Goal: Information Seeking & Learning: Check status

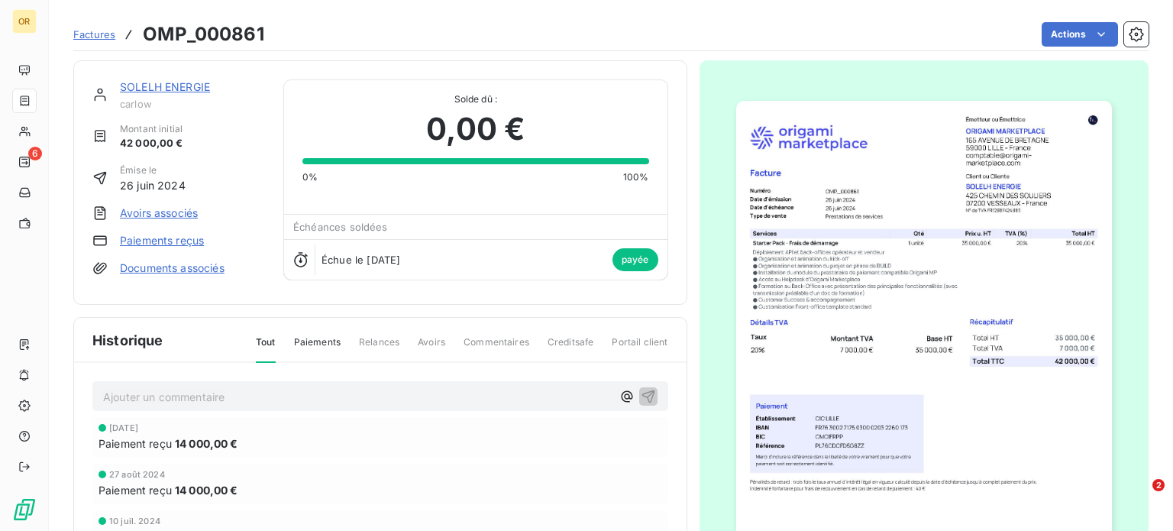
scroll to position [36, 0]
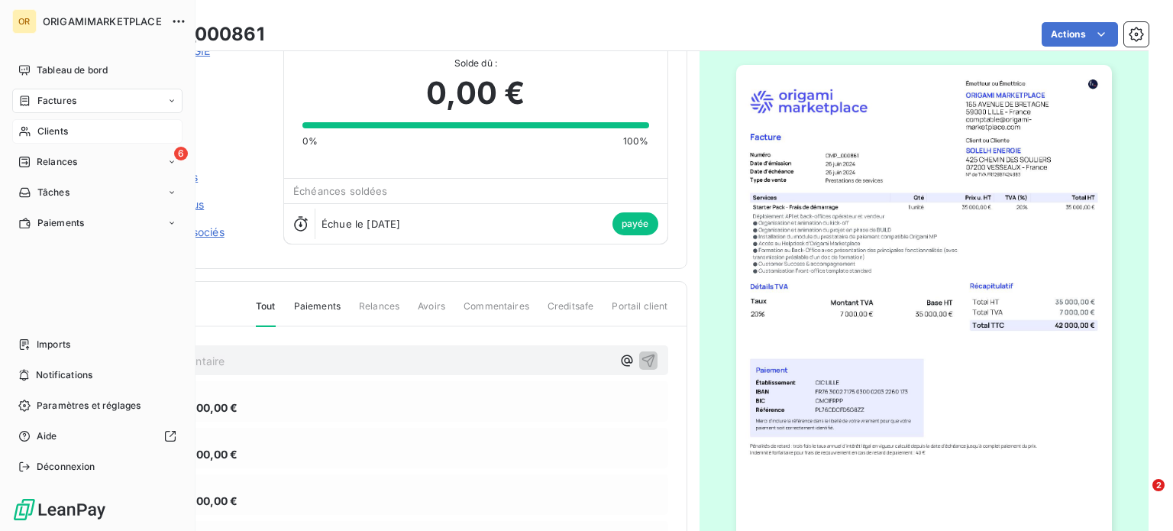
click at [66, 127] on span "Clients" at bounding box center [52, 131] width 31 height 14
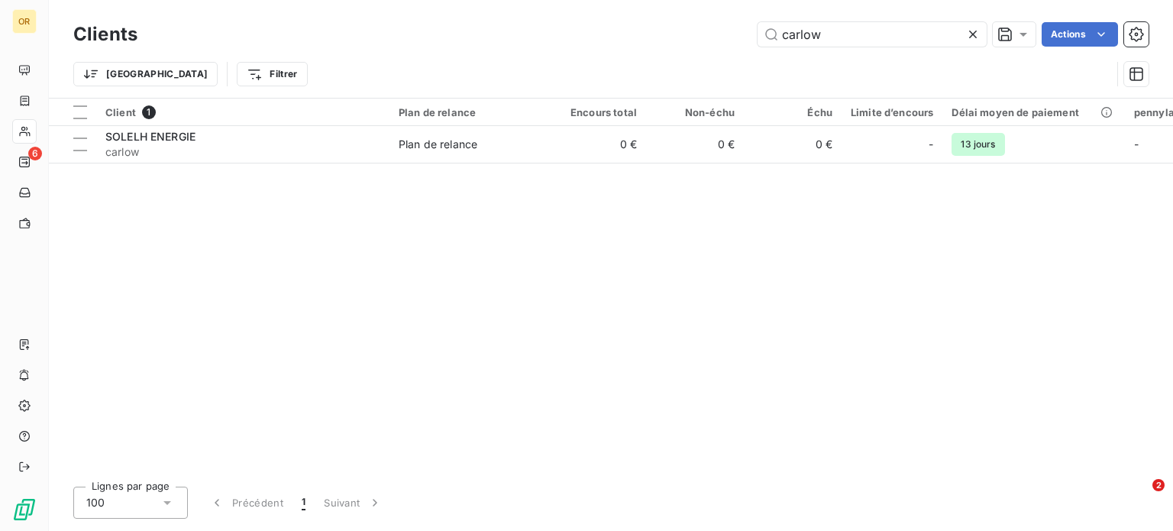
drag, startPoint x: 843, startPoint y: 34, endPoint x: 666, endPoint y: 30, distance: 176.4
click at [666, 30] on div "carlow Actions" at bounding box center [652, 34] width 992 height 24
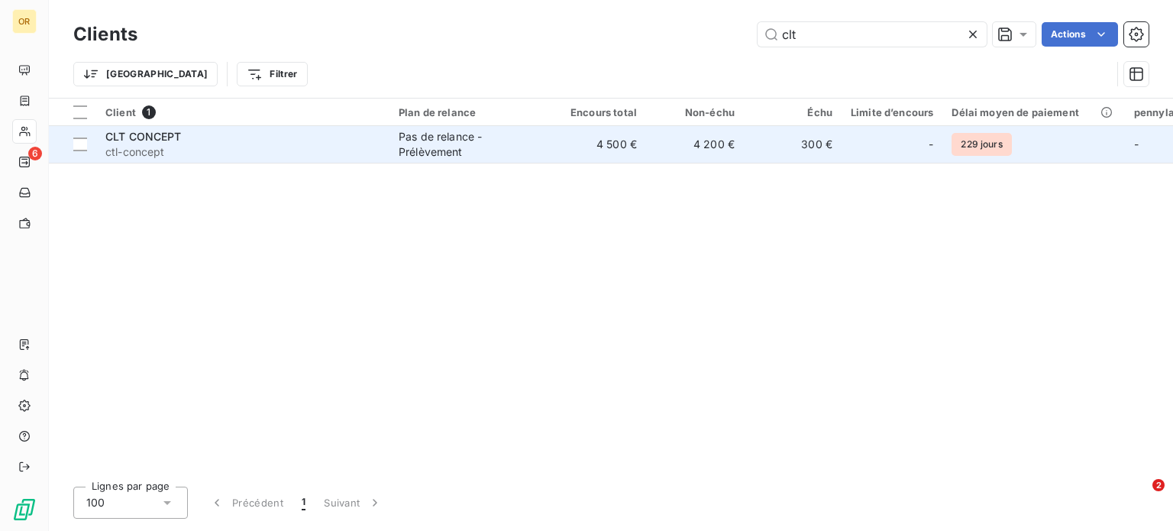
type input "clt"
click at [254, 160] on td "CLT CONCEPT ctl-concept" at bounding box center [242, 144] width 293 height 37
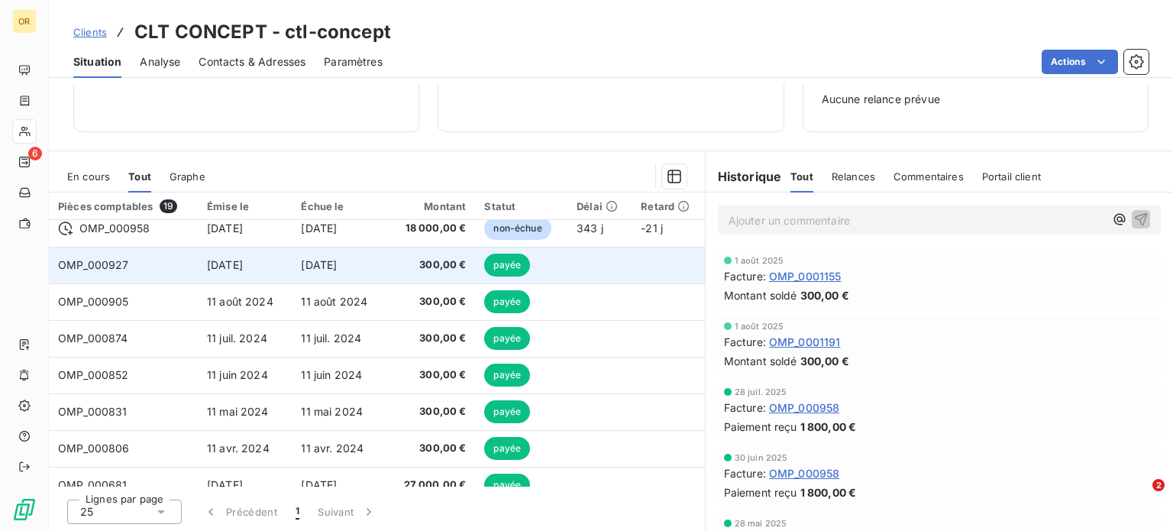
scroll to position [430, 0]
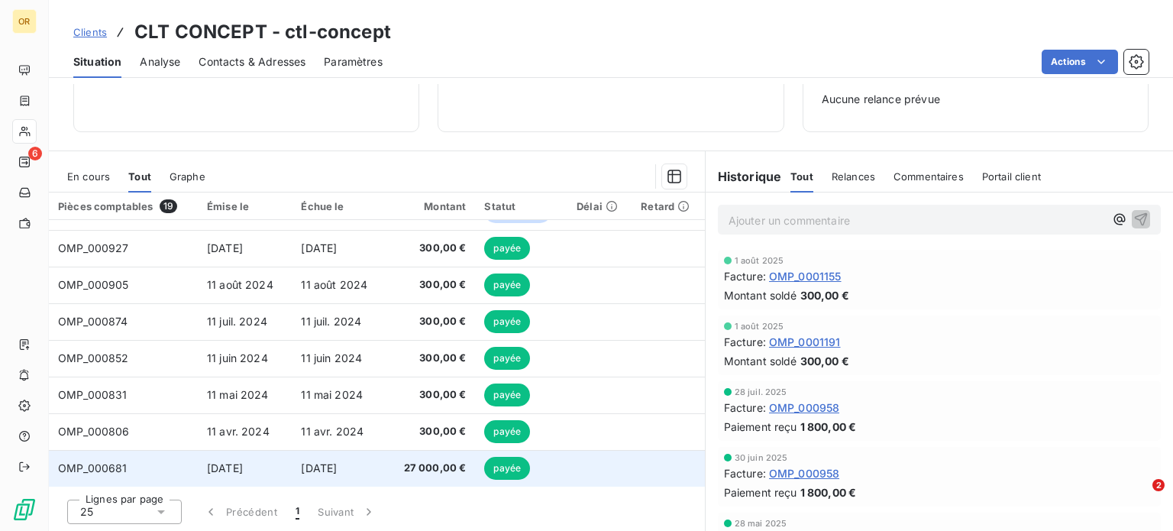
click at [337, 464] on span "[DATE]" at bounding box center [319, 467] width 36 height 13
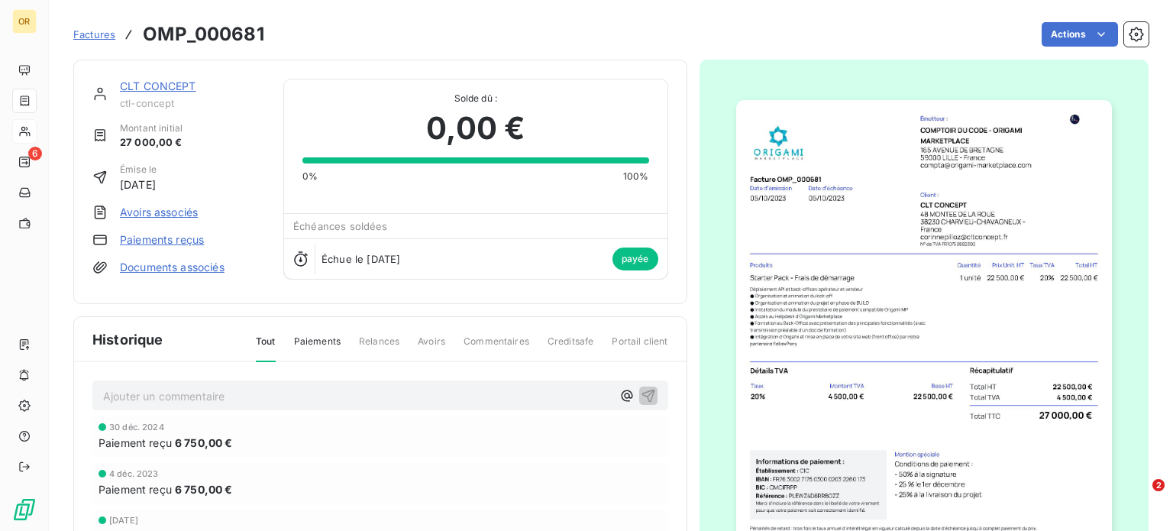
click at [177, 86] on link "CLT CONCEPT" at bounding box center [158, 85] width 76 height 13
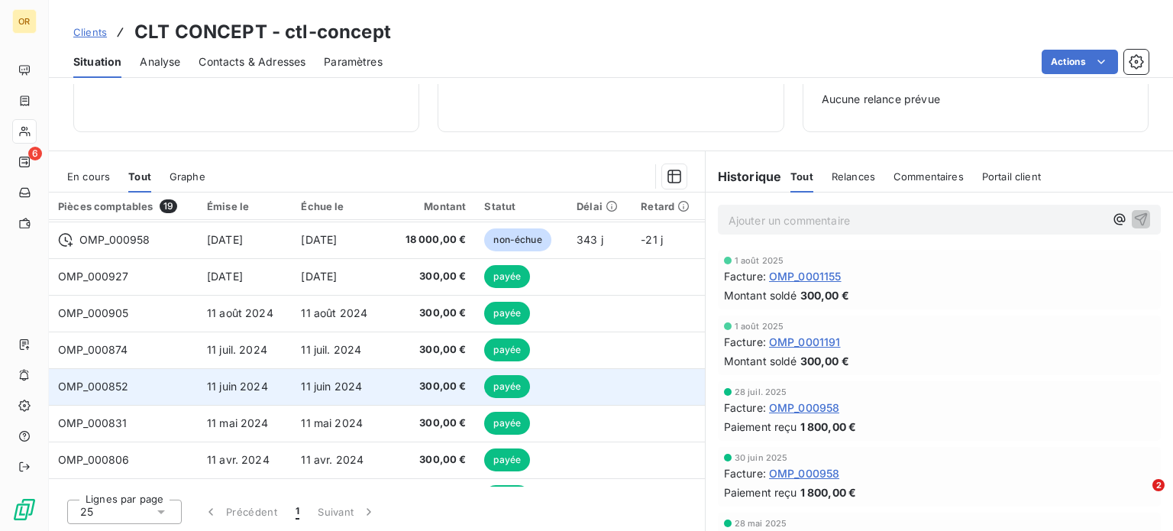
scroll to position [430, 0]
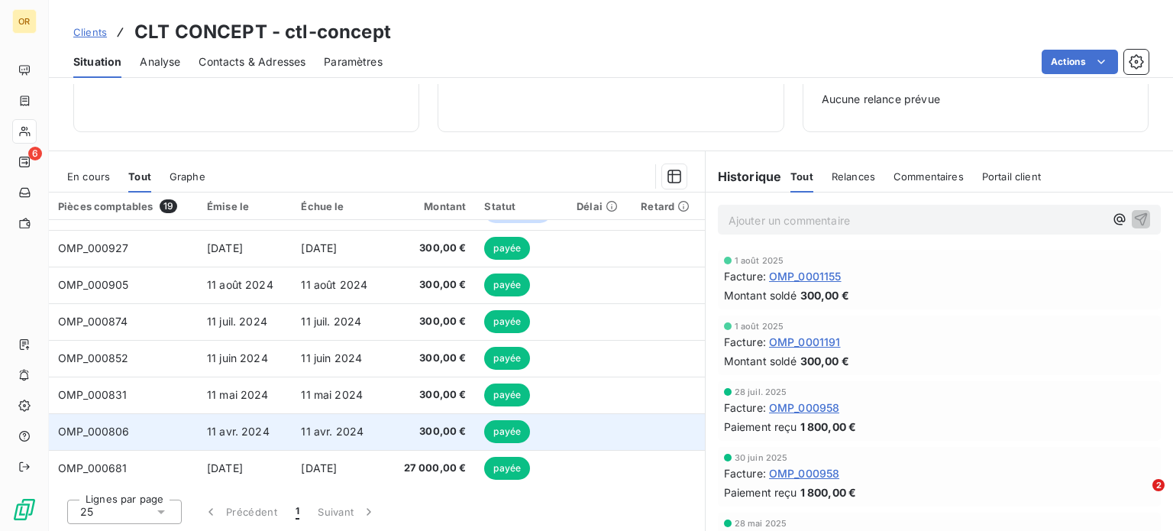
click at [324, 437] on td "11 avr. 2024" at bounding box center [340, 431] width 96 height 37
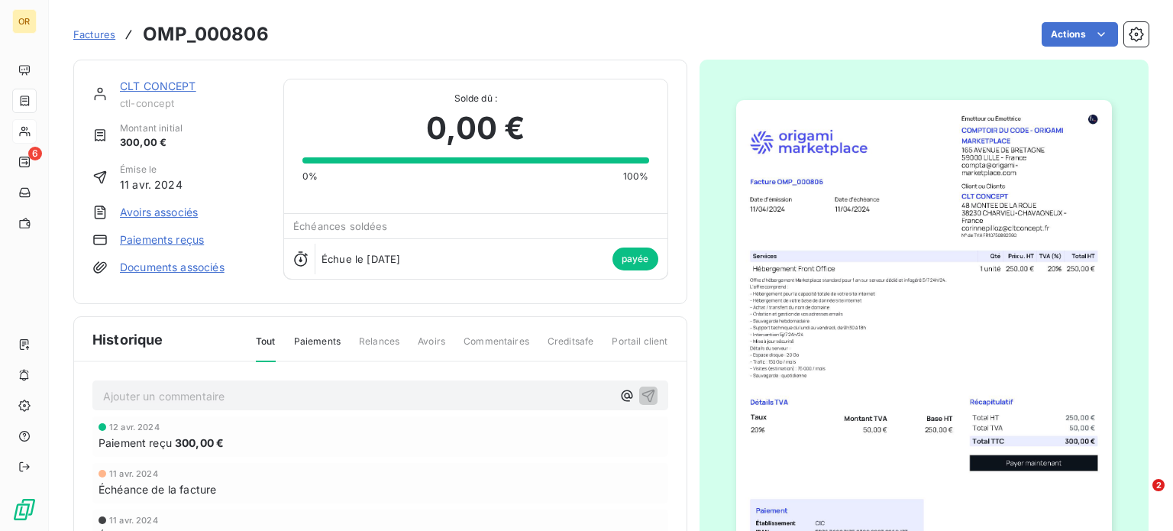
click at [159, 88] on link "CLT CONCEPT" at bounding box center [158, 85] width 76 height 13
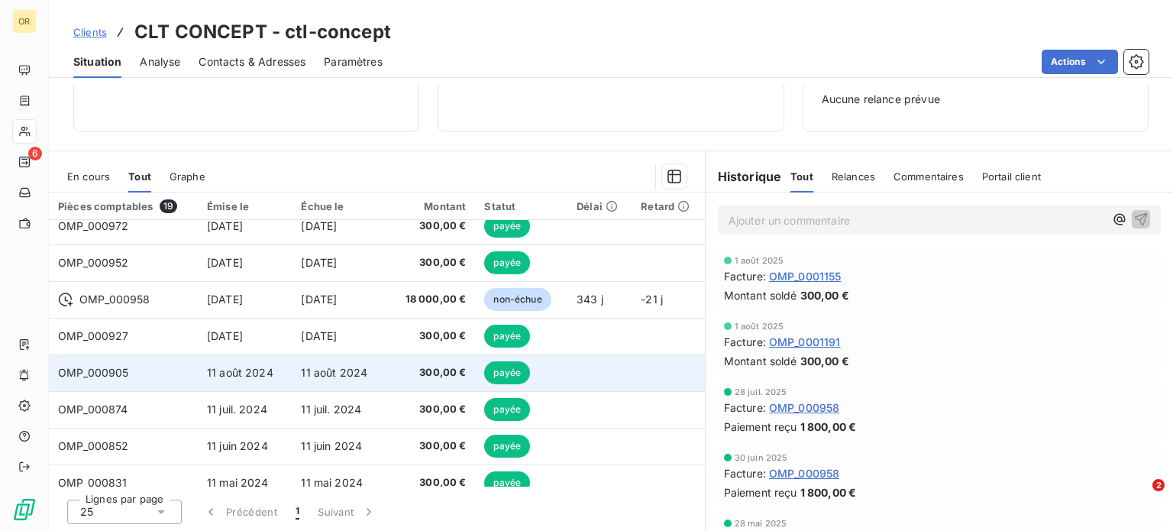
scroll to position [430, 0]
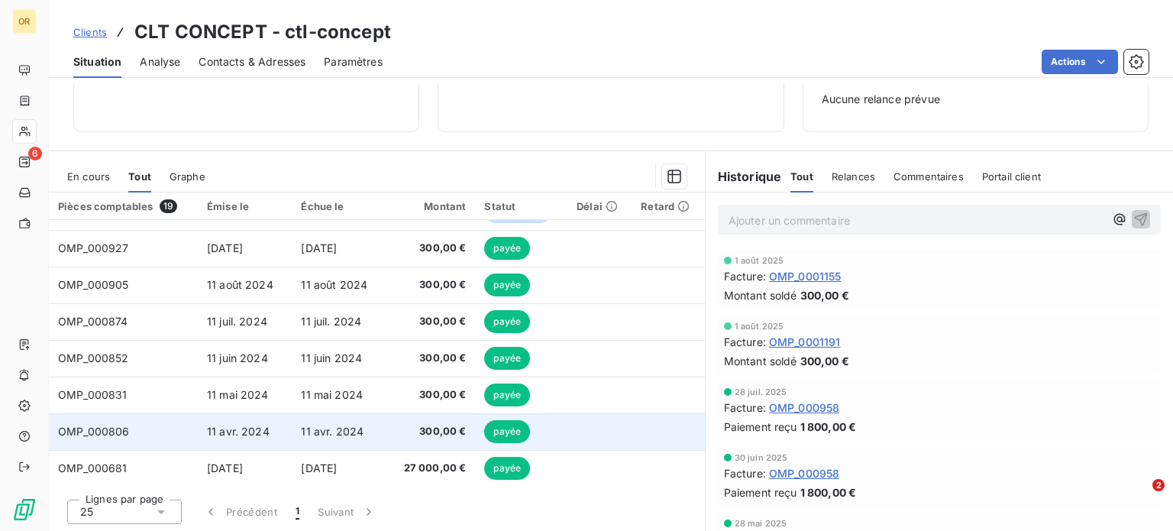
click at [329, 429] on span "11 avr. 2024" at bounding box center [332, 430] width 63 height 13
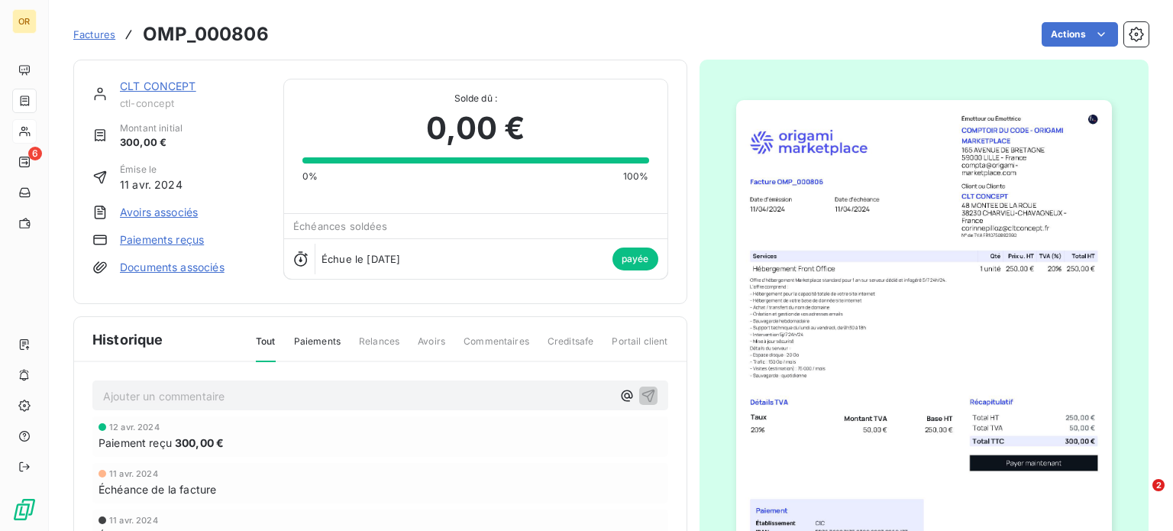
click at [157, 86] on link "CLT CONCEPT" at bounding box center [158, 85] width 76 height 13
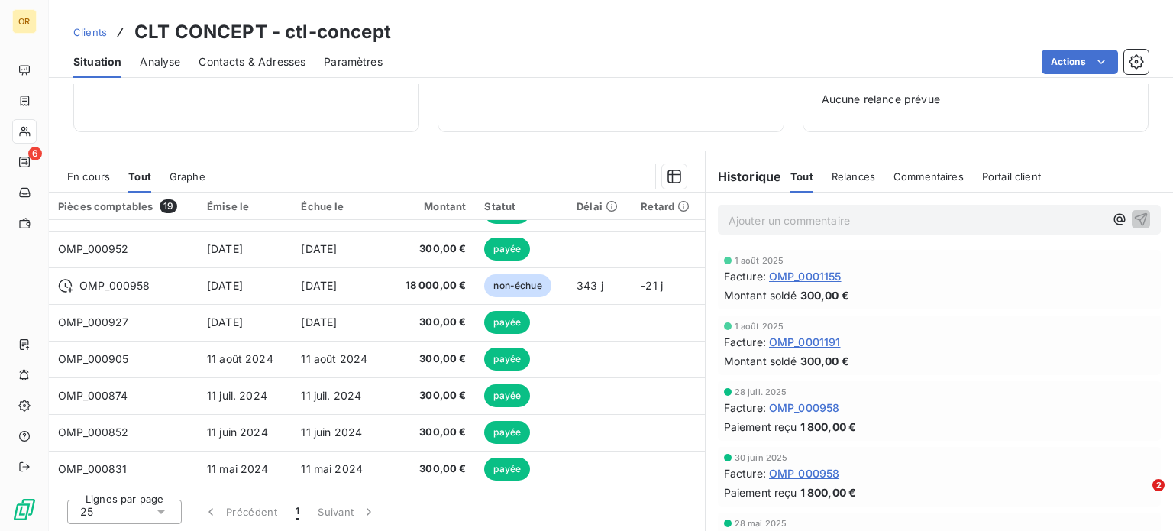
scroll to position [382, 0]
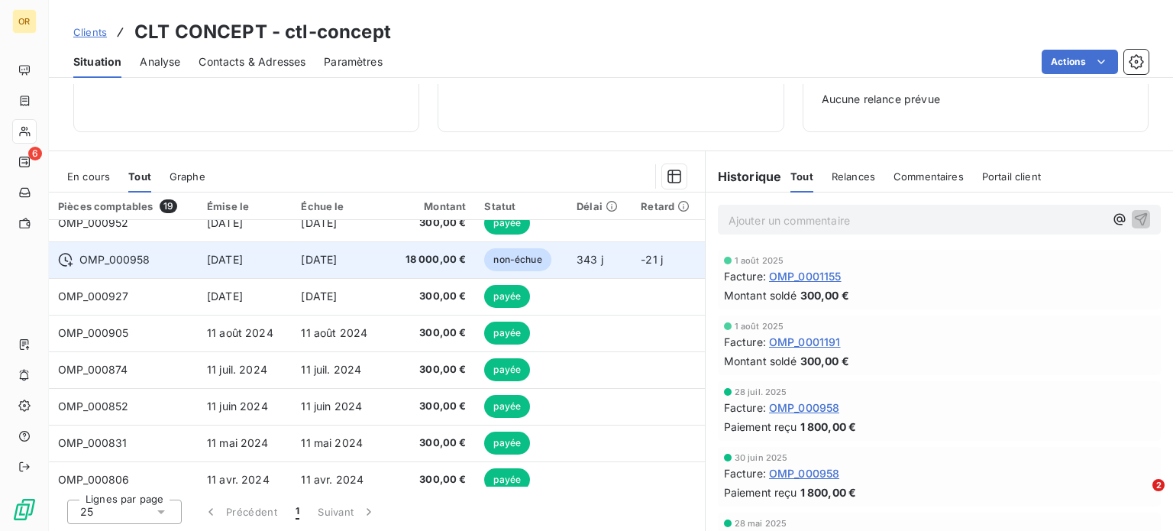
click at [388, 261] on td "18 000,00 €" at bounding box center [432, 259] width 88 height 37
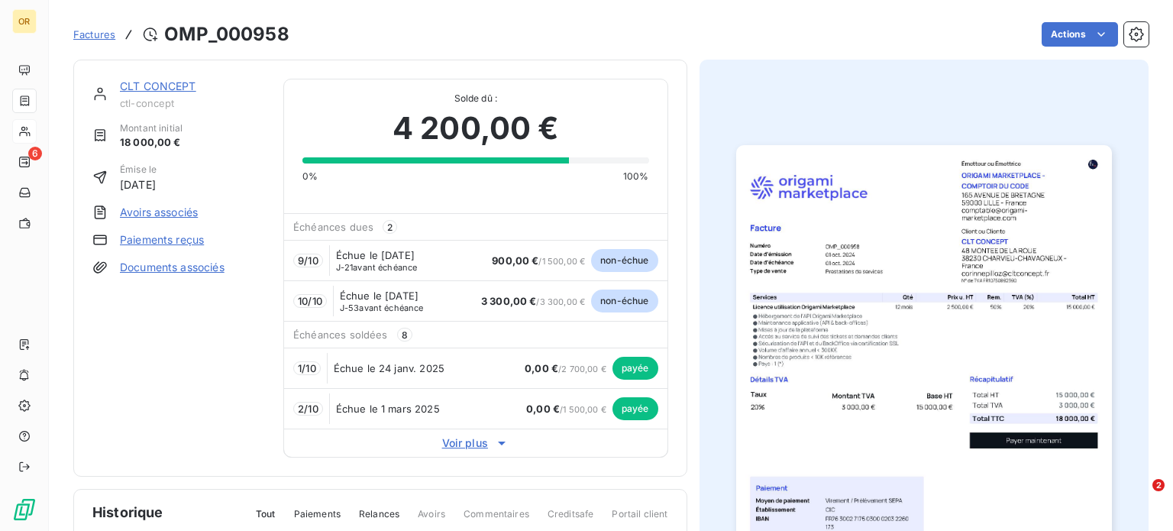
click at [173, 91] on link "CLT CONCEPT" at bounding box center [158, 85] width 76 height 13
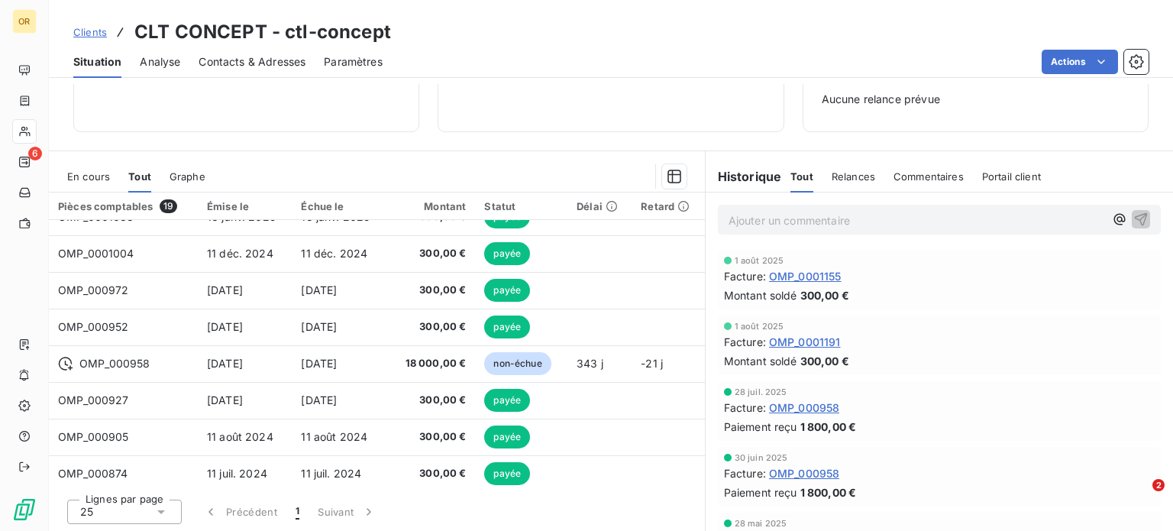
scroll to position [277, 0]
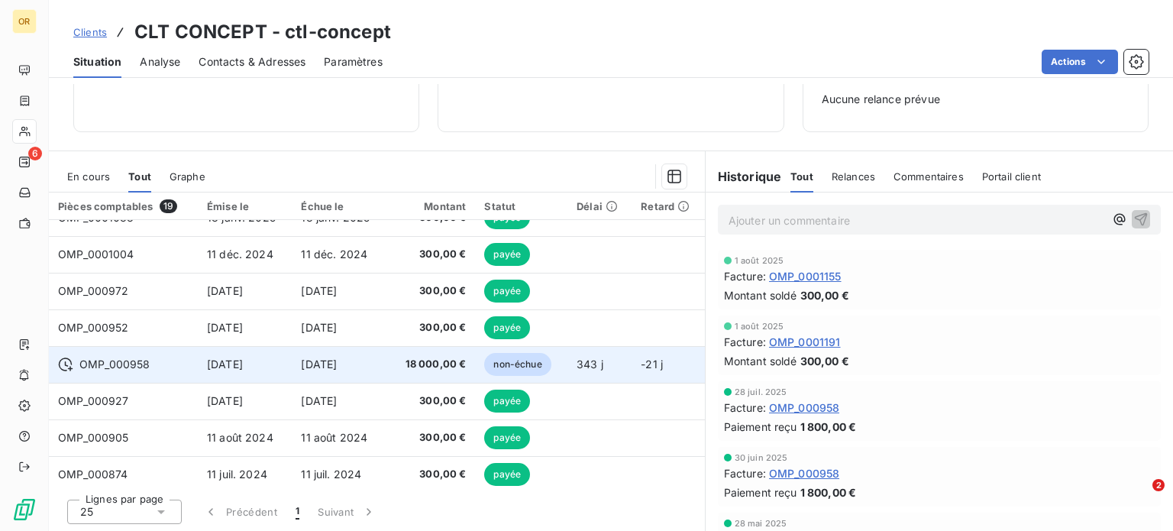
click at [371, 373] on td "[DATE]" at bounding box center [340, 364] width 96 height 37
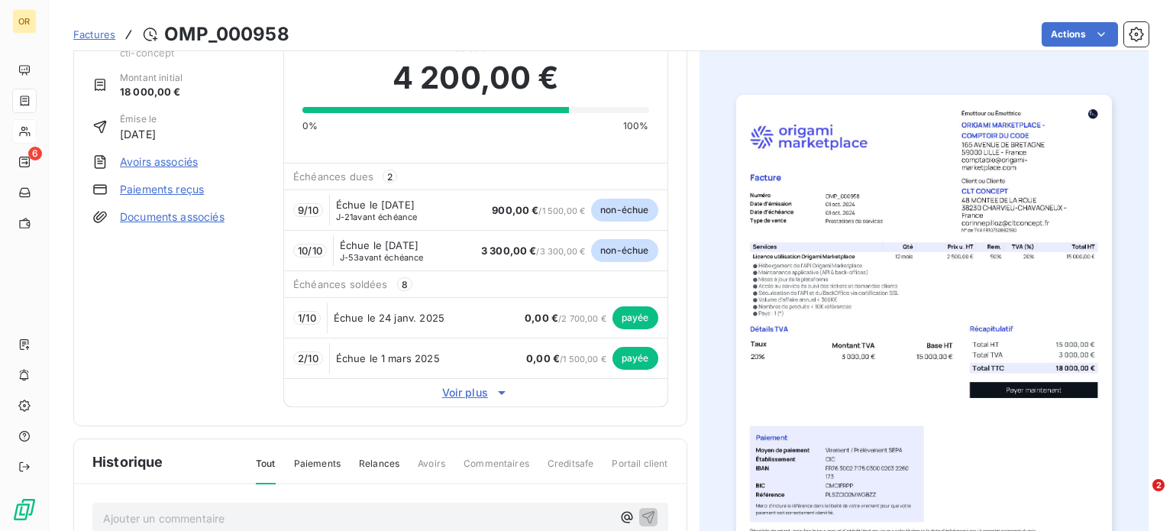
scroll to position [78, 0]
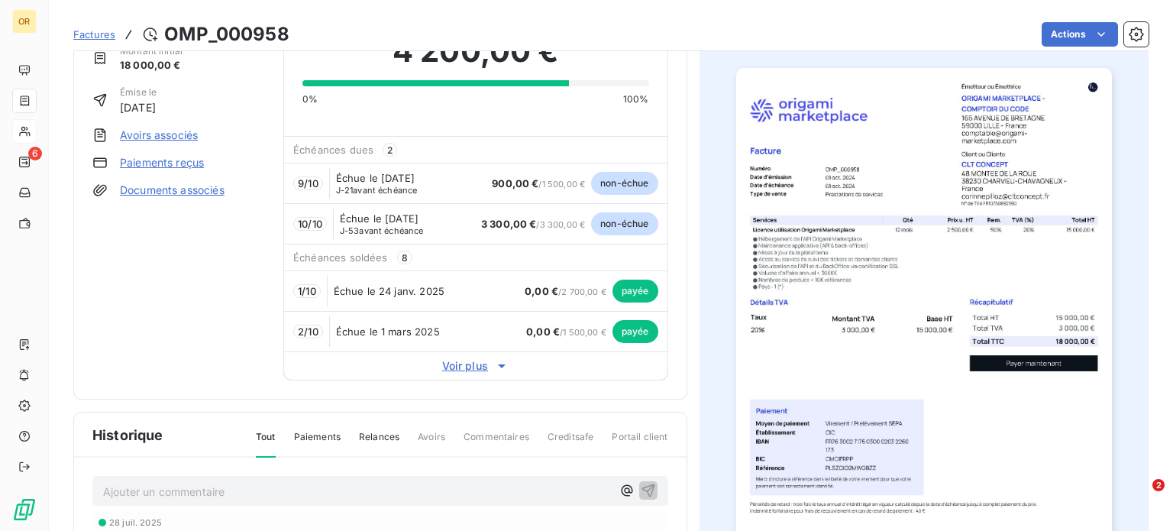
click at [809, 35] on div "Actions" at bounding box center [728, 34] width 841 height 24
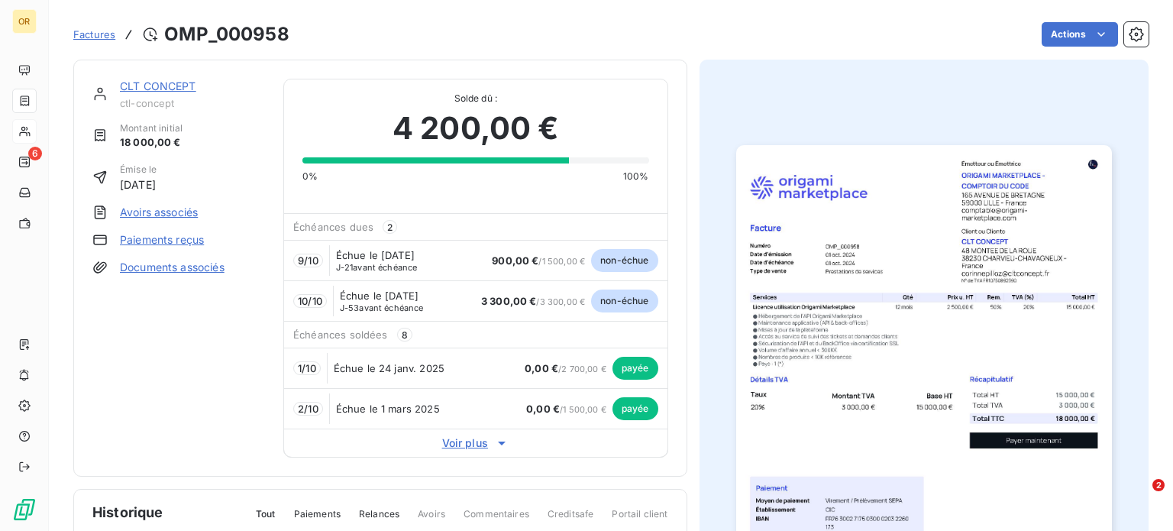
click at [156, 95] on div "CLT CONCEPT ctl-concept" at bounding box center [192, 94] width 145 height 31
click at [140, 86] on link "CLT CONCEPT" at bounding box center [158, 85] width 76 height 13
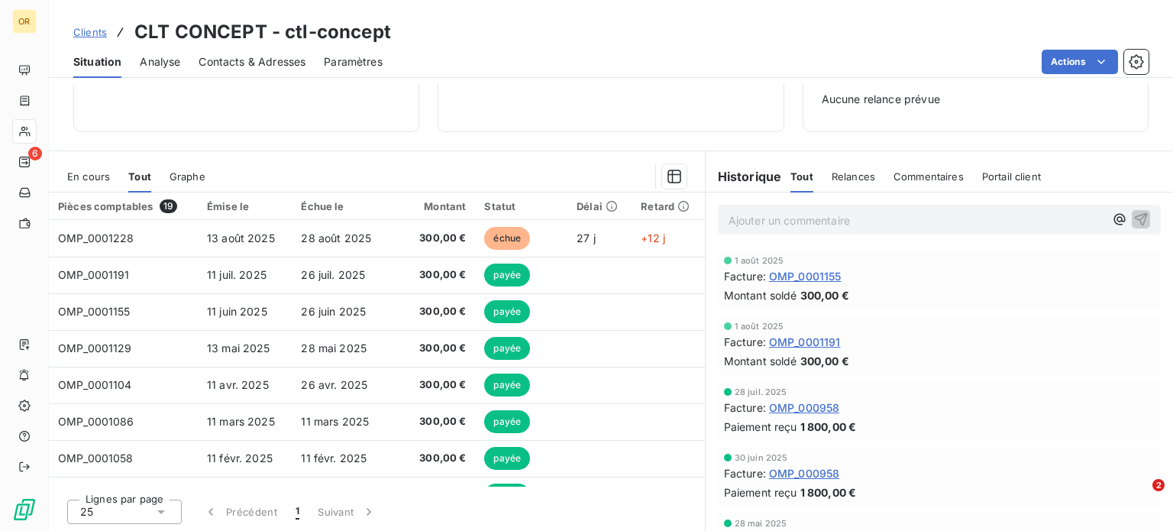
scroll to position [430, 0]
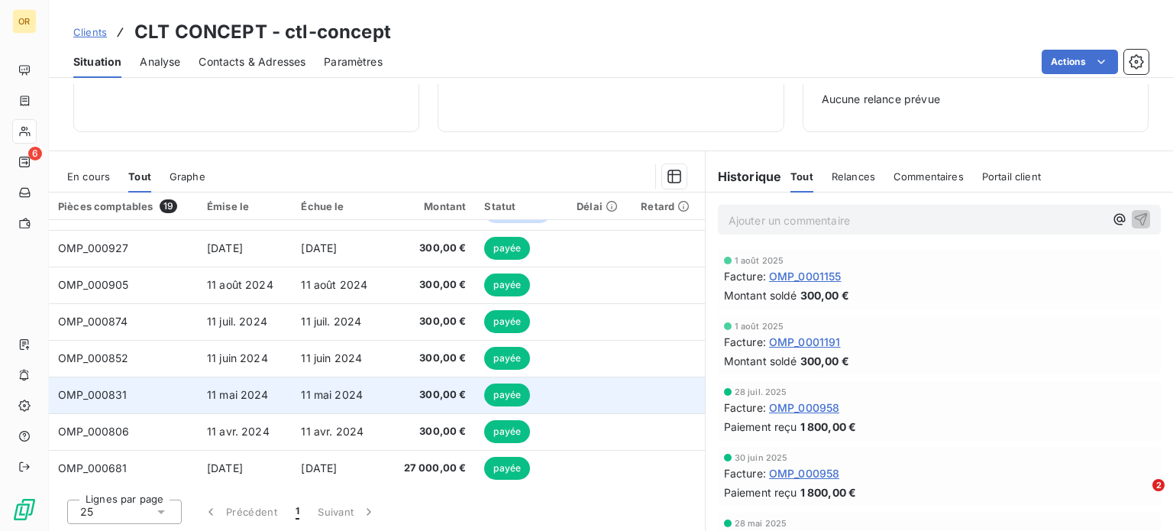
click at [327, 386] on td "11 mai 2024" at bounding box center [340, 394] width 96 height 37
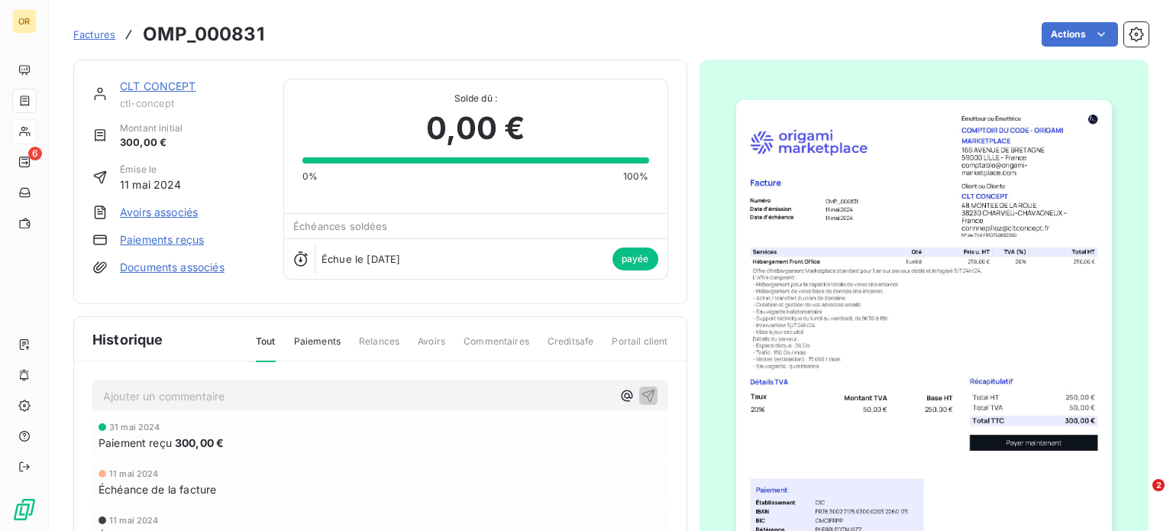
click at [172, 82] on link "CLT CONCEPT" at bounding box center [158, 85] width 76 height 13
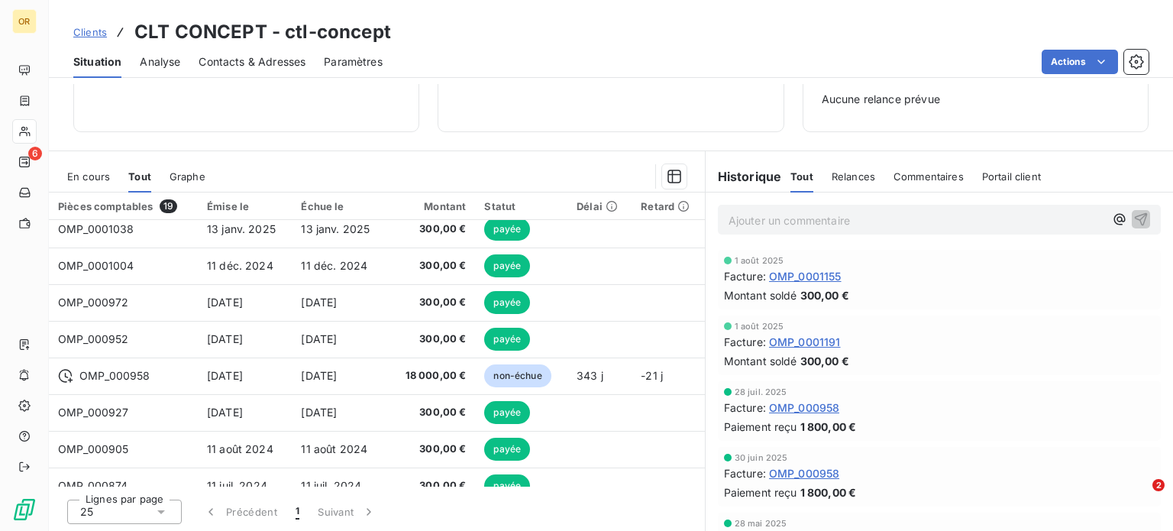
scroll to position [265, 0]
click at [318, 378] on span "[DATE]" at bounding box center [319, 375] width 36 height 13
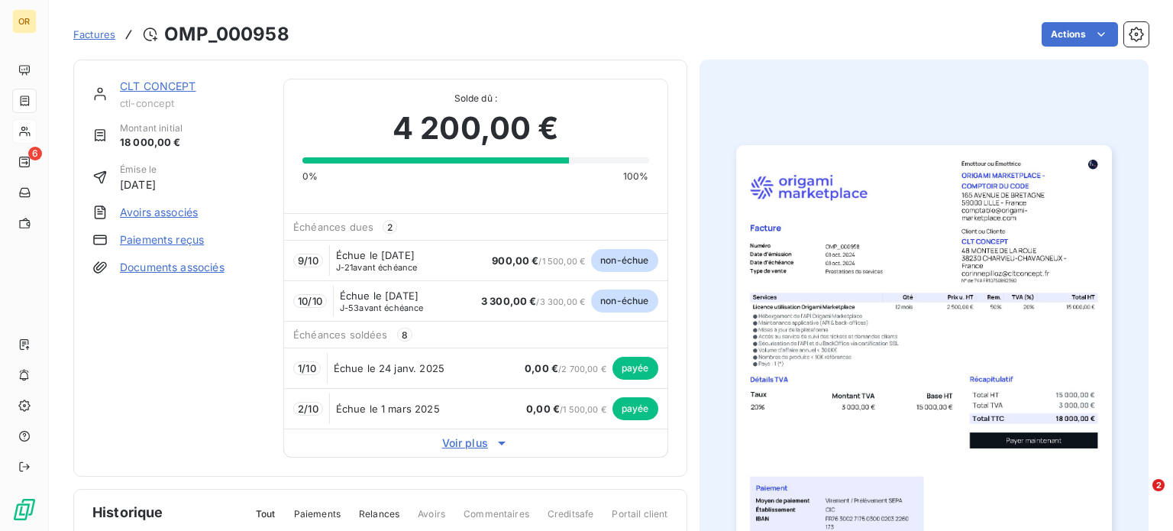
click at [157, 87] on link "CLT CONCEPT" at bounding box center [158, 85] width 76 height 13
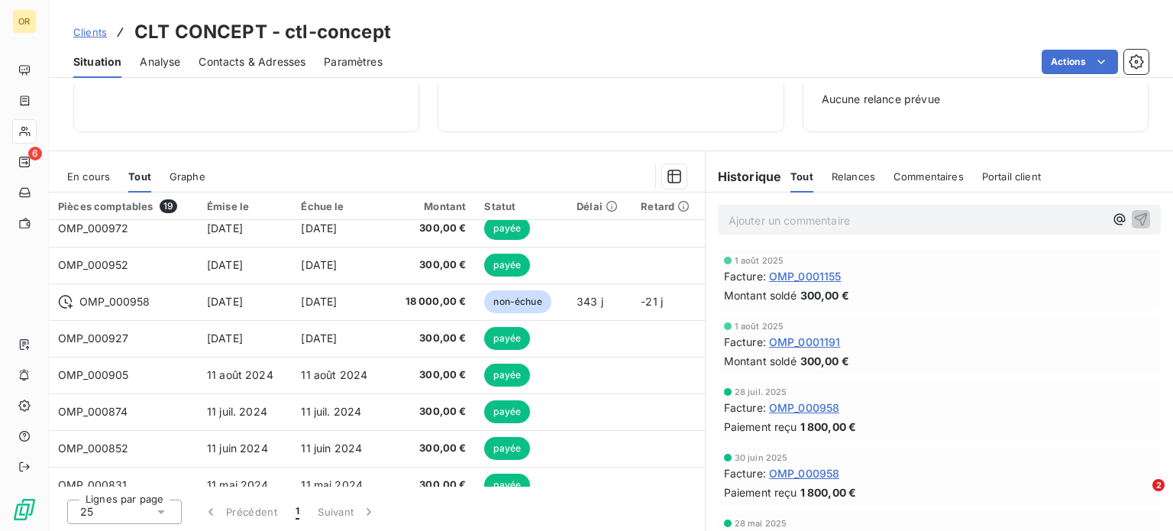
scroll to position [336, 0]
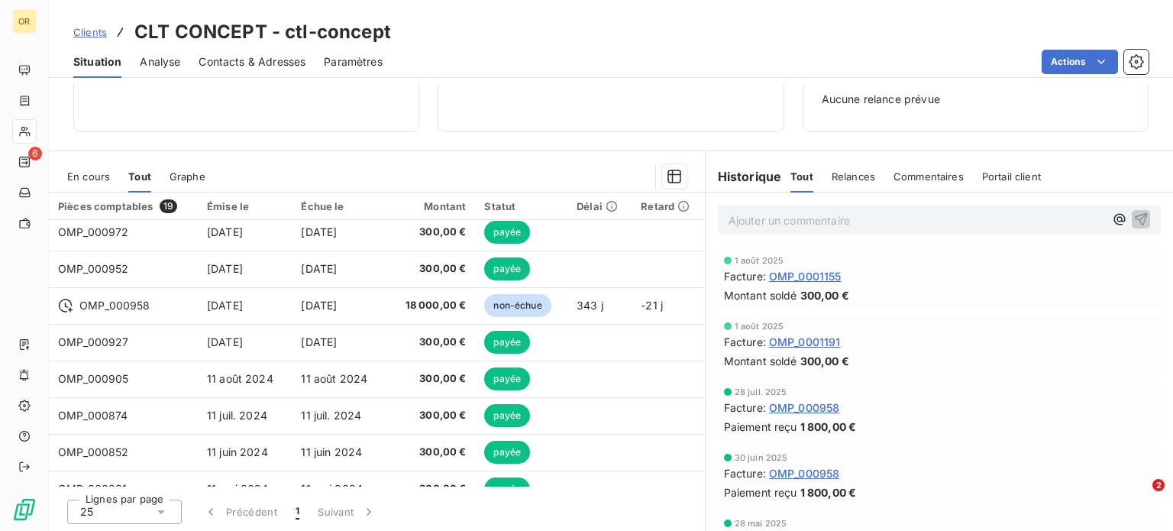
click at [202, 222] on td "[DATE]" at bounding box center [245, 232] width 94 height 37
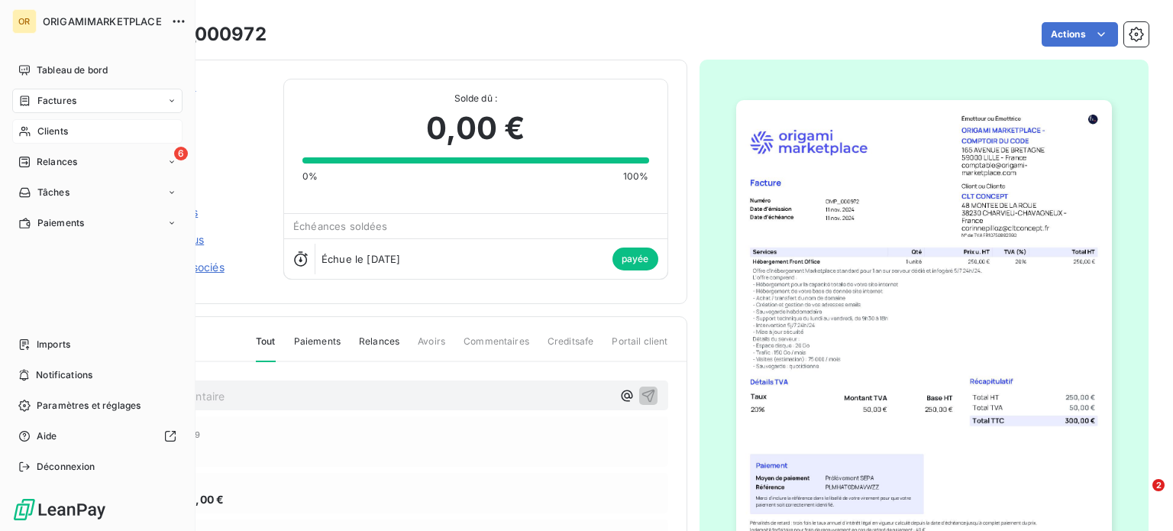
click at [64, 131] on span "Clients" at bounding box center [52, 131] width 31 height 14
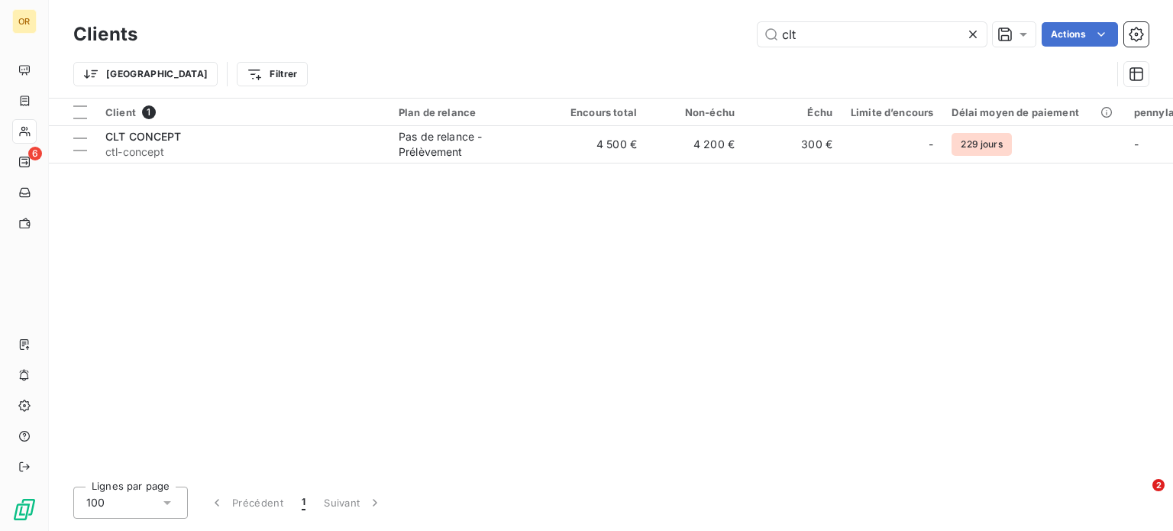
drag, startPoint x: 815, startPoint y: 32, endPoint x: 674, endPoint y: 32, distance: 141.2
click at [674, 32] on div "clt Actions" at bounding box center [652, 34] width 992 height 24
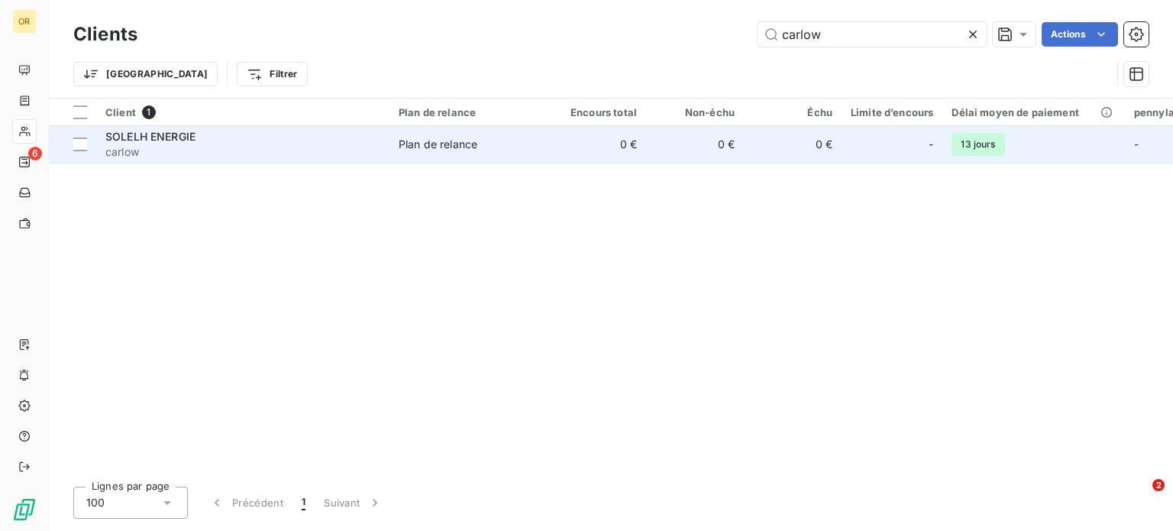
type input "carlow"
click at [311, 139] on div "SOLELH ENERGIE" at bounding box center [242, 136] width 275 height 15
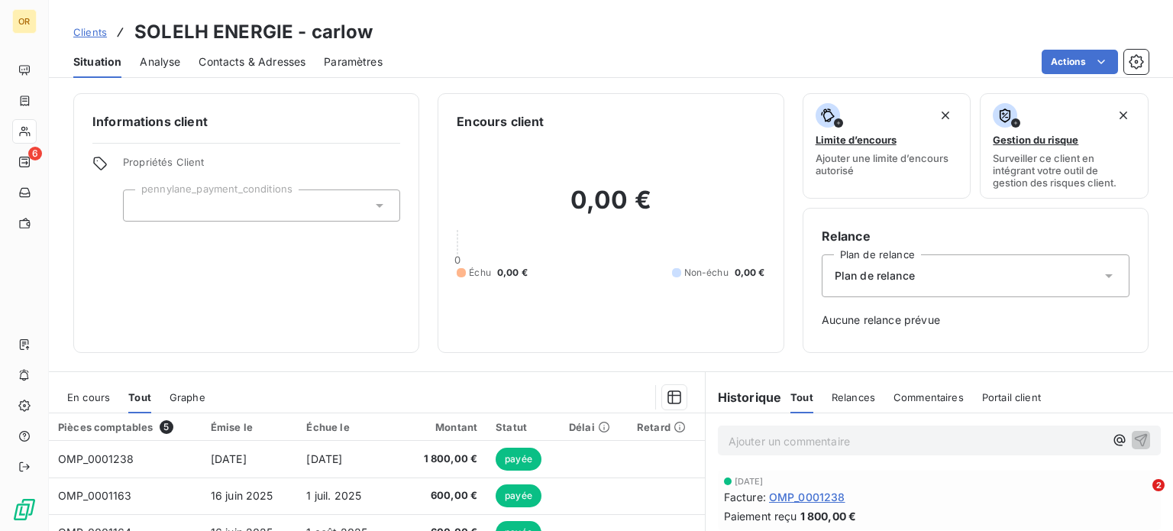
scroll to position [221, 0]
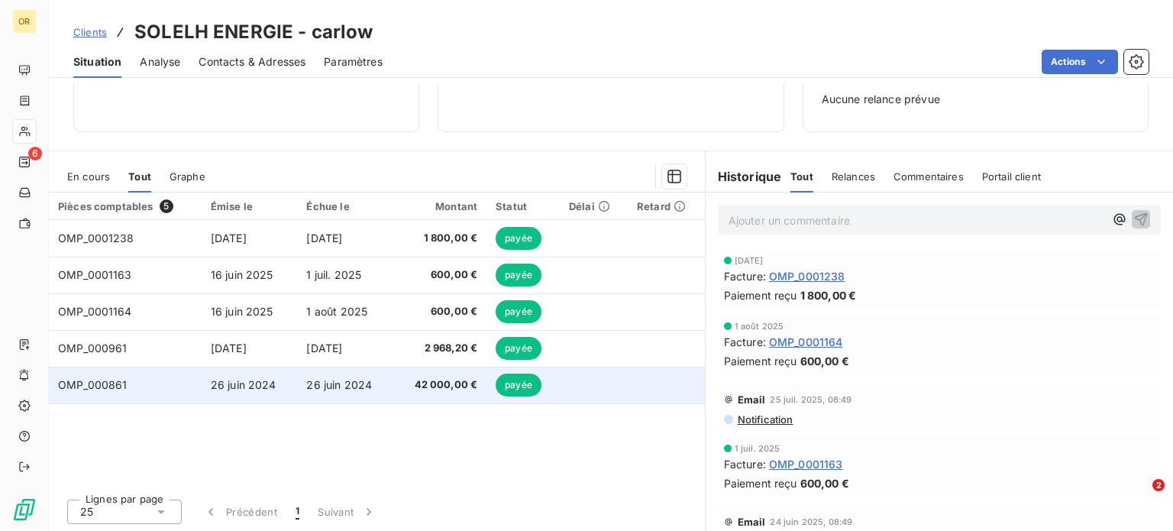
click at [318, 396] on td "26 juin 2024" at bounding box center [345, 384] width 96 height 37
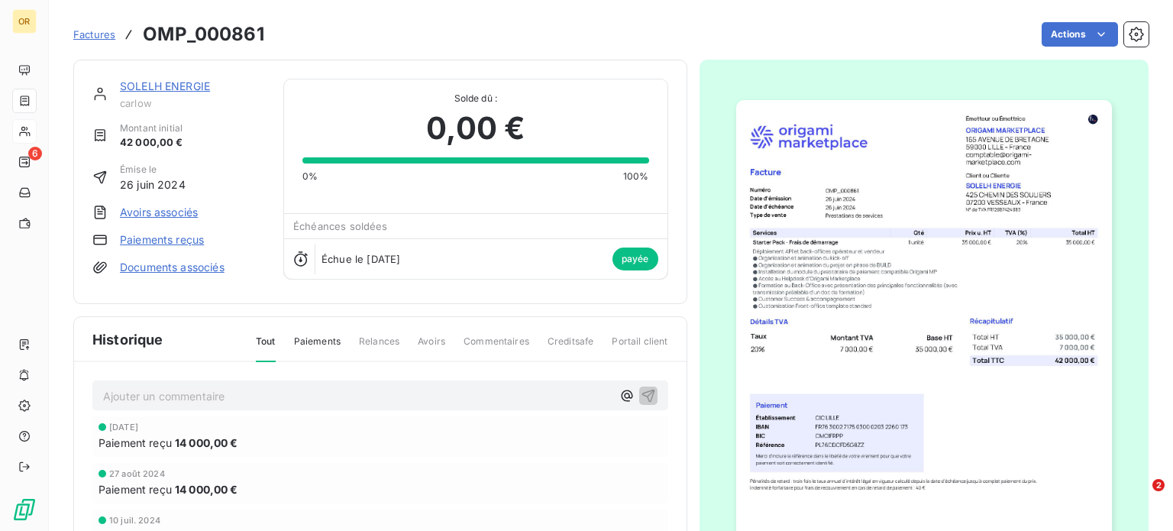
click at [163, 88] on link "SOLELH ENERGIE" at bounding box center [165, 85] width 90 height 13
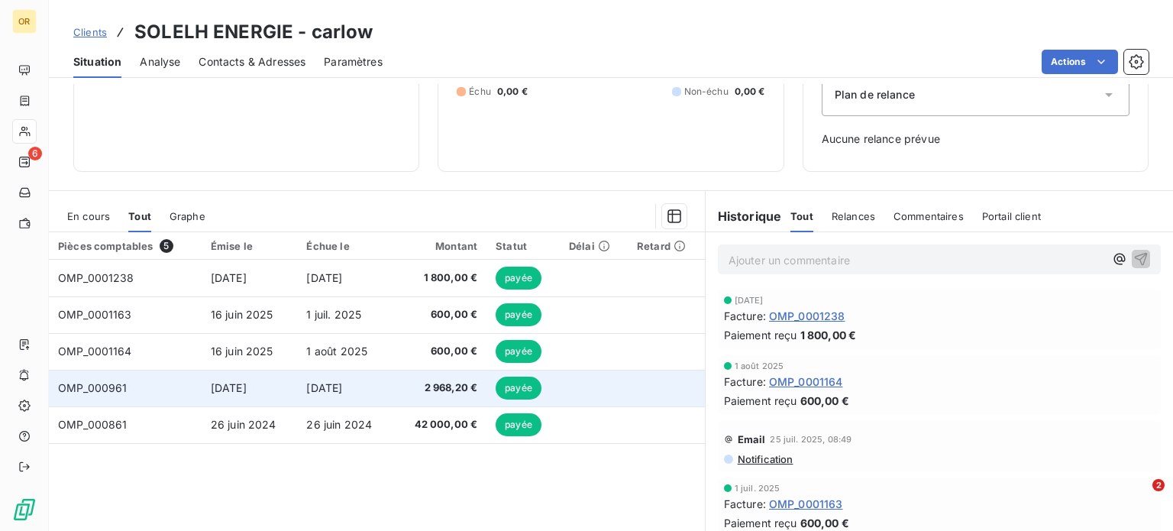
scroll to position [221, 0]
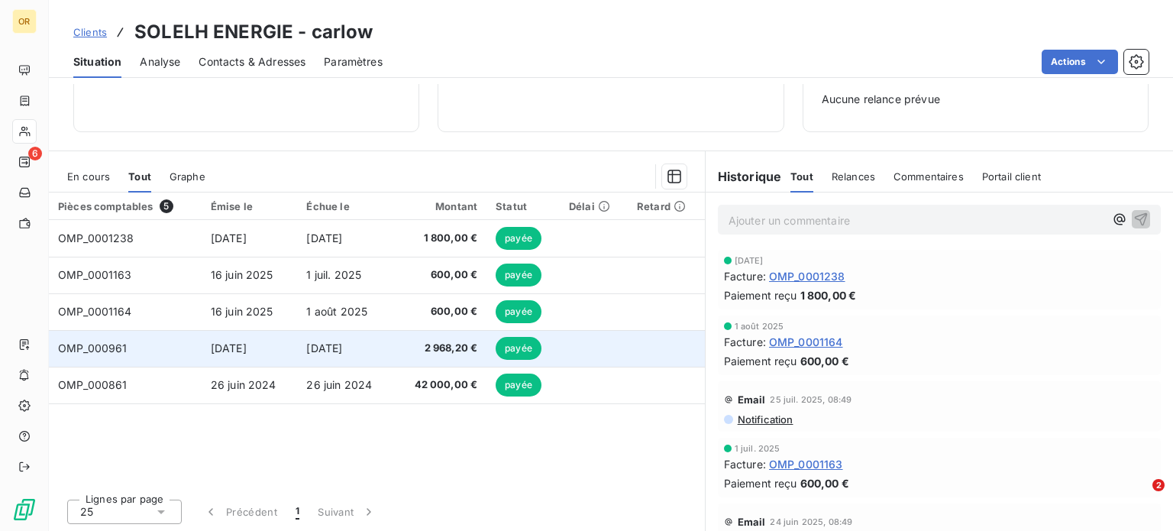
click at [333, 359] on td "[DATE]" at bounding box center [345, 348] width 96 height 37
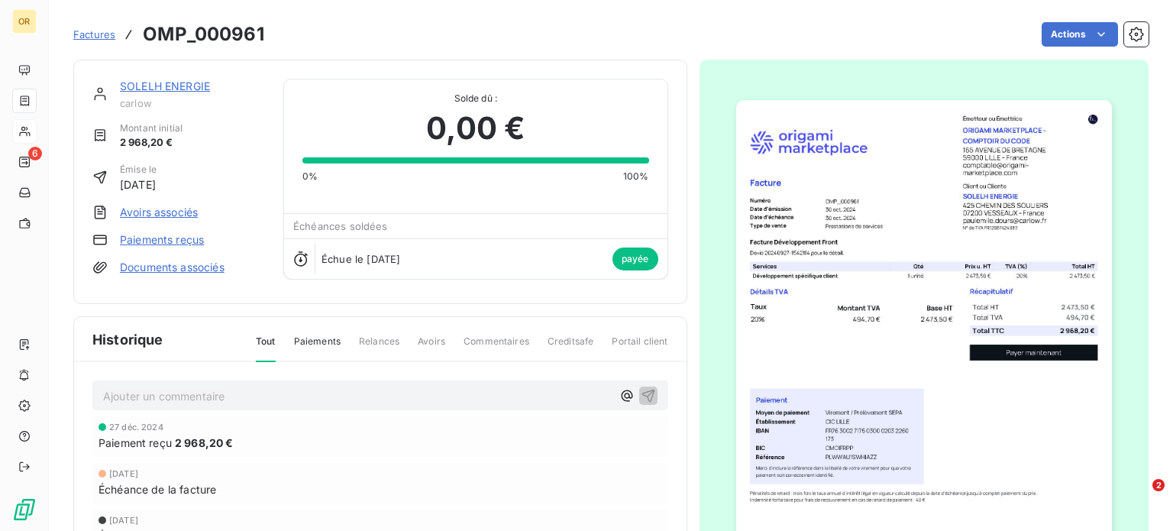
click at [156, 79] on link "SOLELH ENERGIE" at bounding box center [165, 85] width 90 height 13
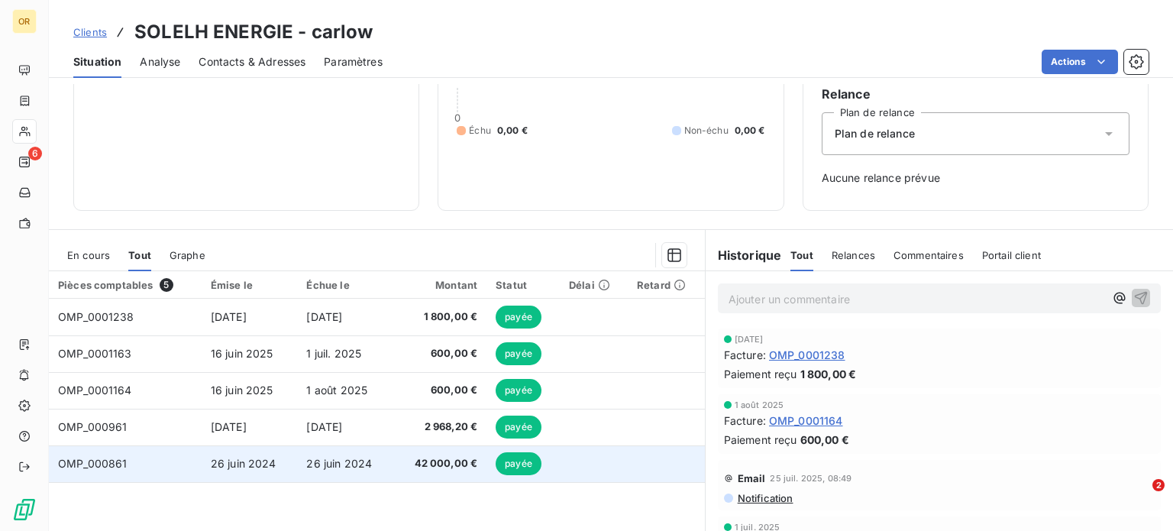
scroll to position [221, 0]
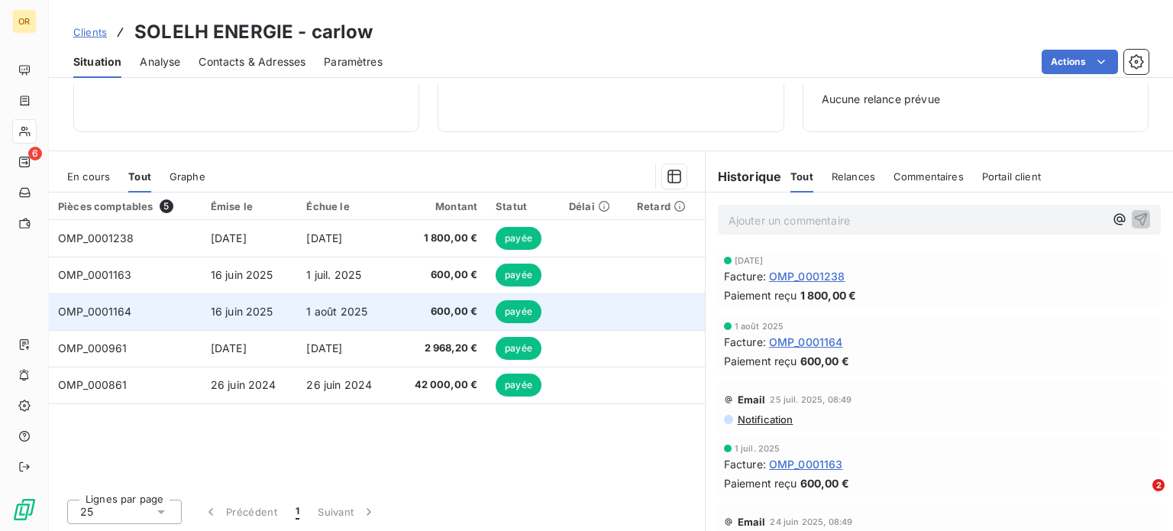
click at [297, 316] on td "1 août 2025" at bounding box center [345, 311] width 96 height 37
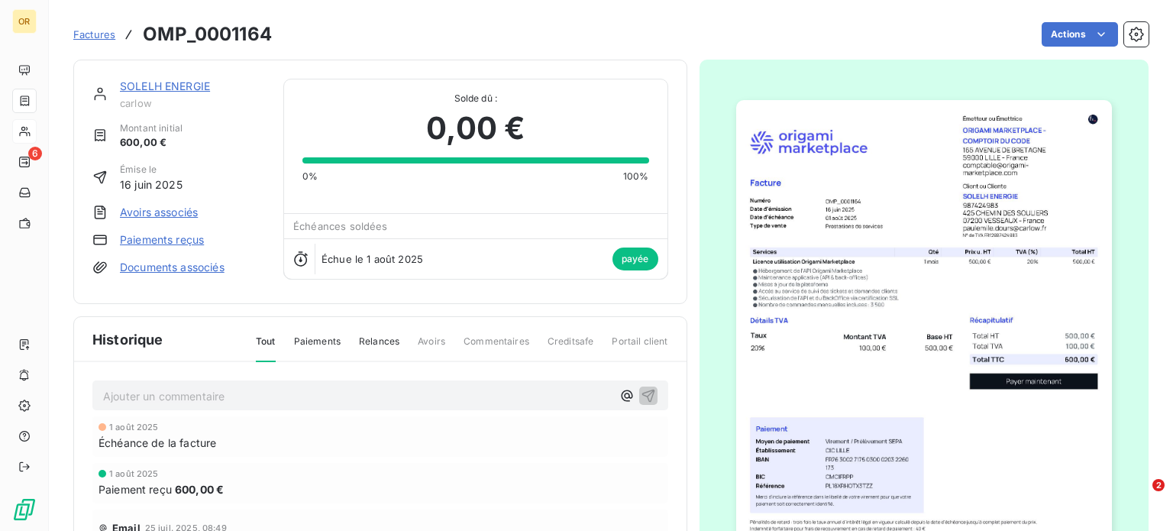
click at [188, 82] on link "SOLELH ENERGIE" at bounding box center [165, 85] width 90 height 13
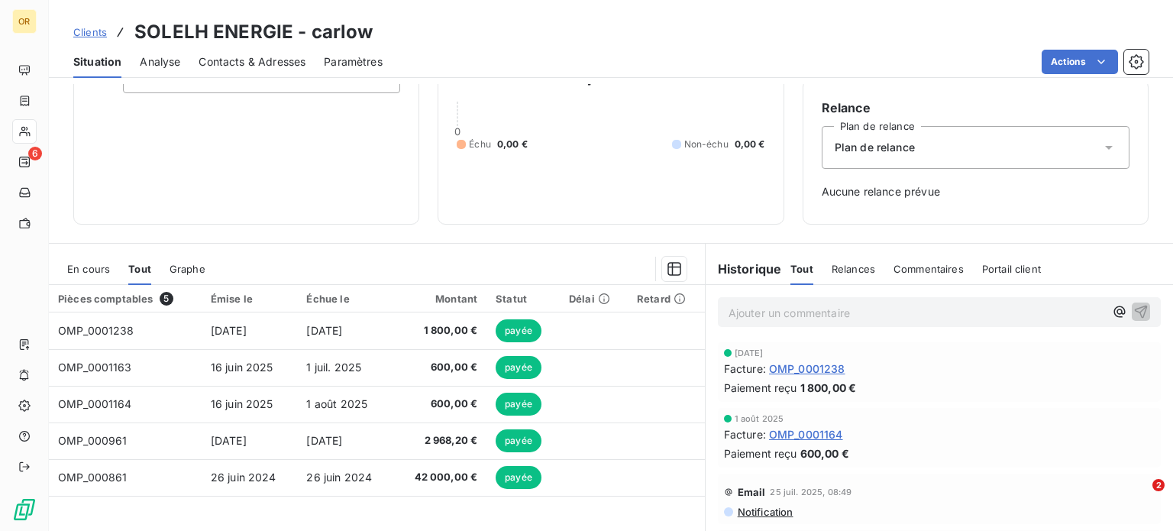
scroll to position [221, 0]
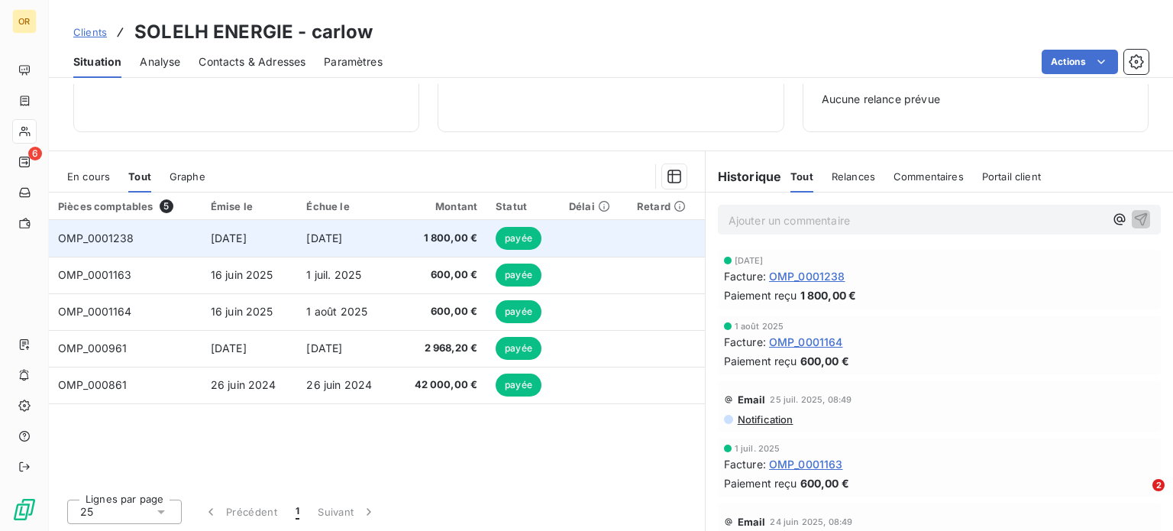
click at [318, 234] on span "[DATE]" at bounding box center [324, 237] width 36 height 13
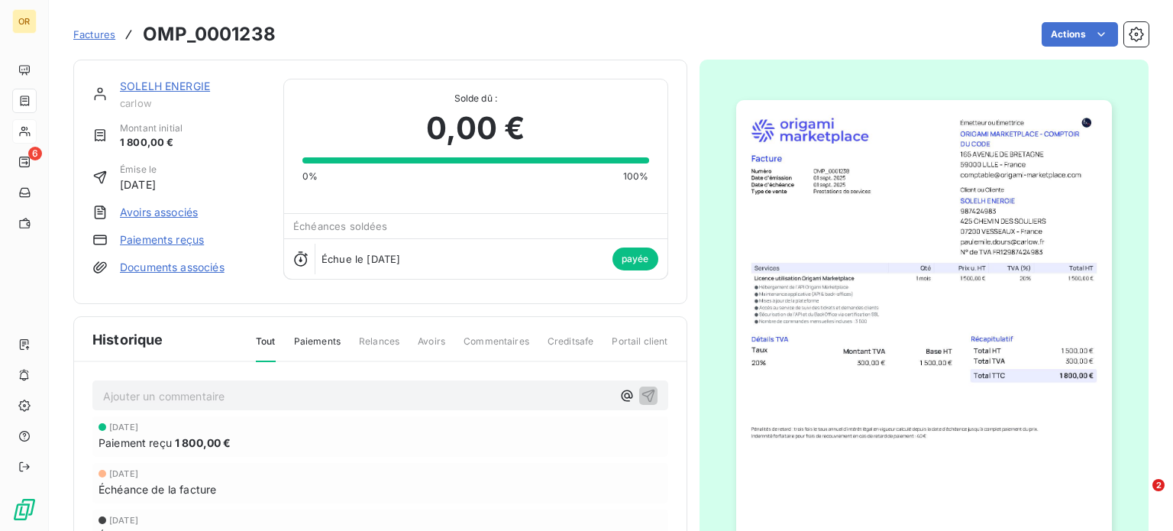
click at [181, 90] on link "SOLELH ENERGIE" at bounding box center [165, 85] width 90 height 13
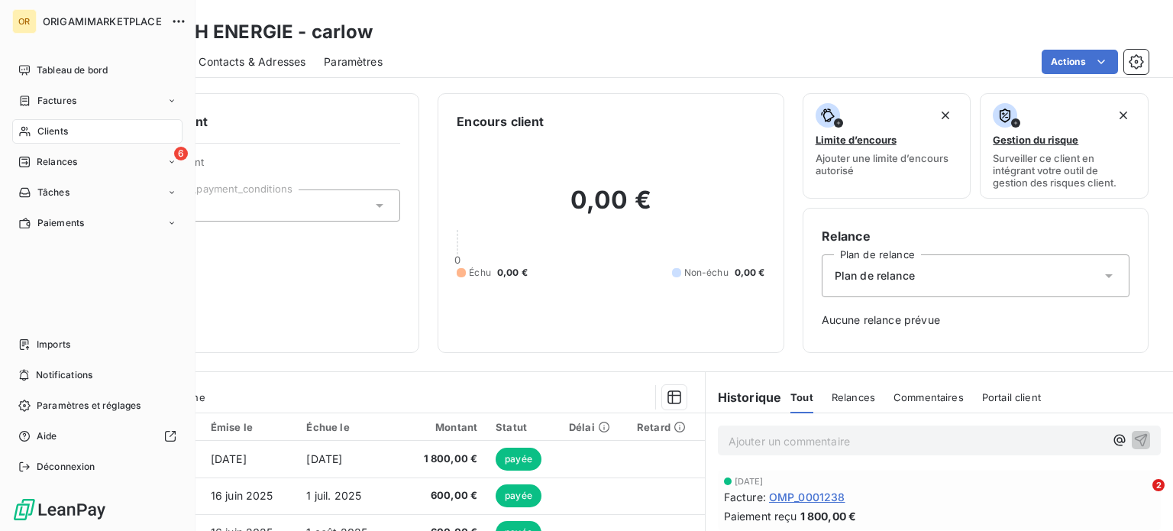
click at [28, 133] on icon at bounding box center [24, 132] width 11 height 10
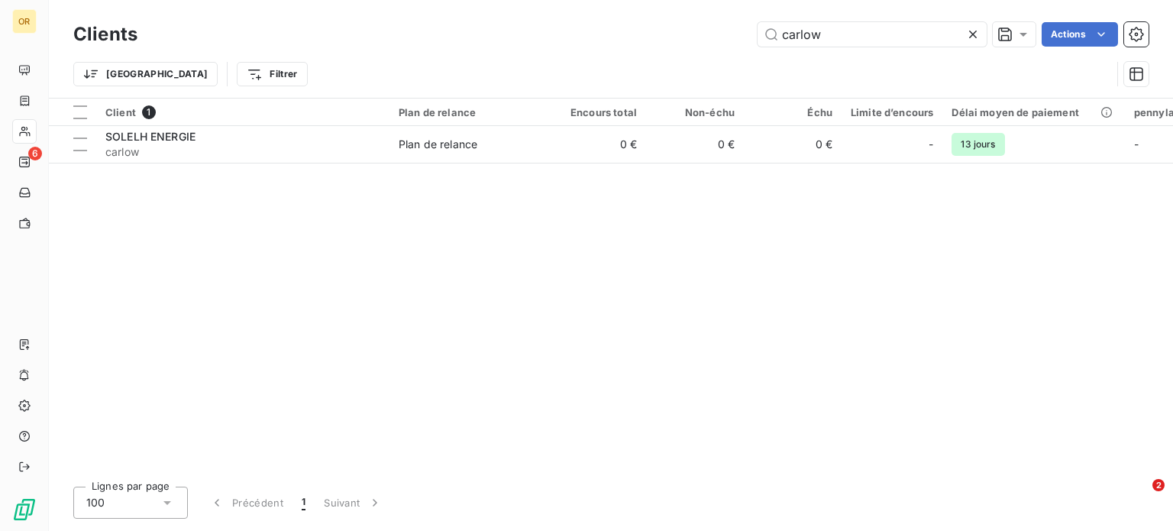
drag, startPoint x: 858, startPoint y: 32, endPoint x: 611, endPoint y: 32, distance: 247.3
click at [611, 32] on div "carlow Actions" at bounding box center [652, 34] width 992 height 24
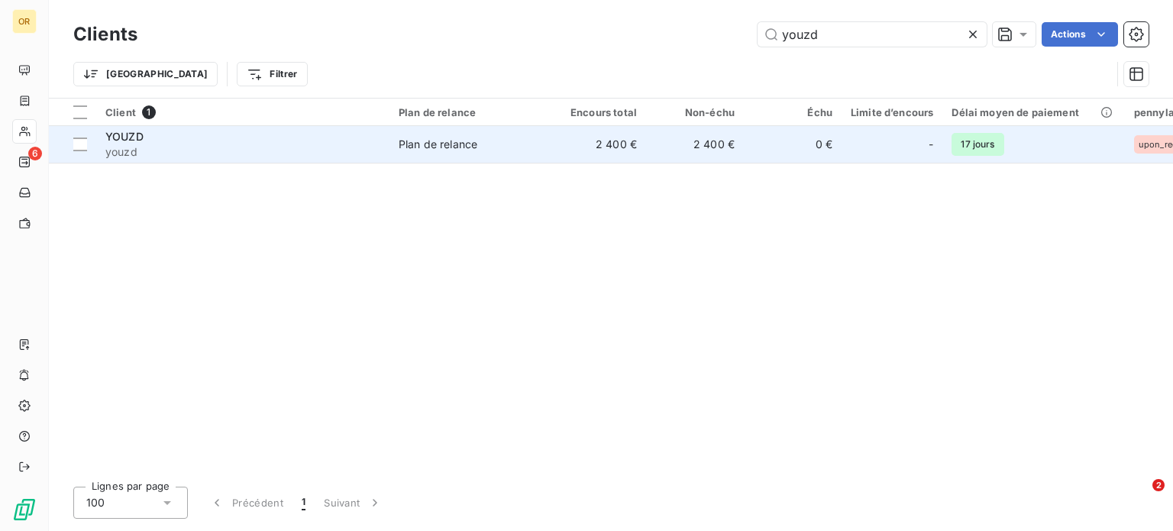
type input "youzd"
click at [293, 147] on span "youzd" at bounding box center [242, 151] width 275 height 15
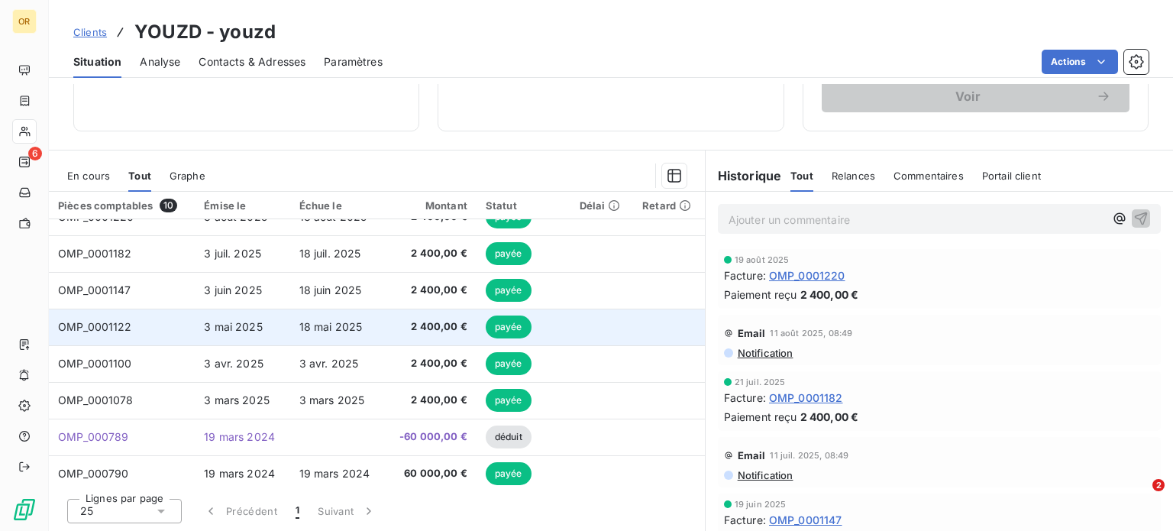
scroll to position [100, 0]
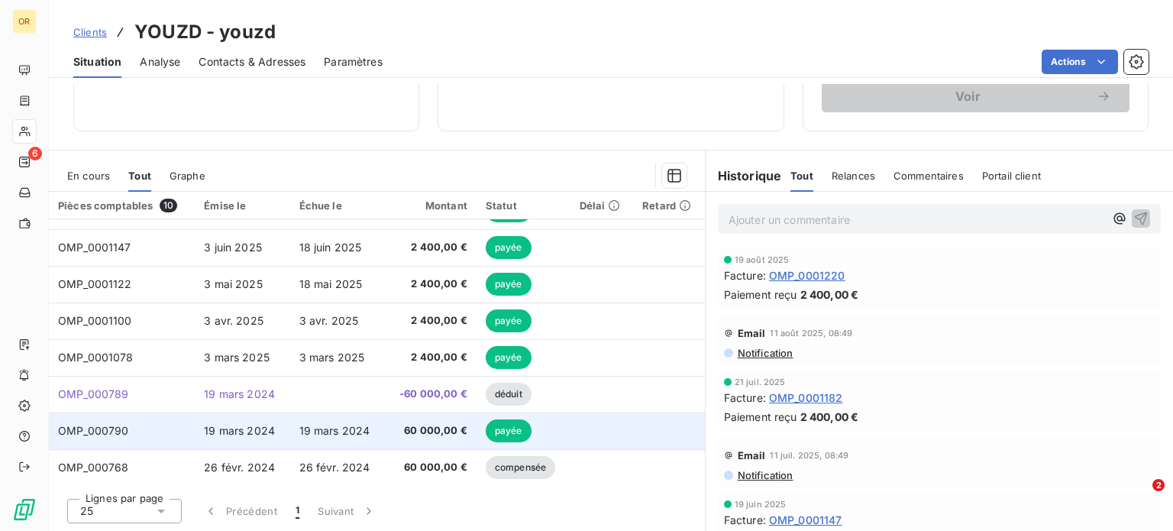
click at [347, 434] on span "19 mars 2024" at bounding box center [334, 430] width 71 height 13
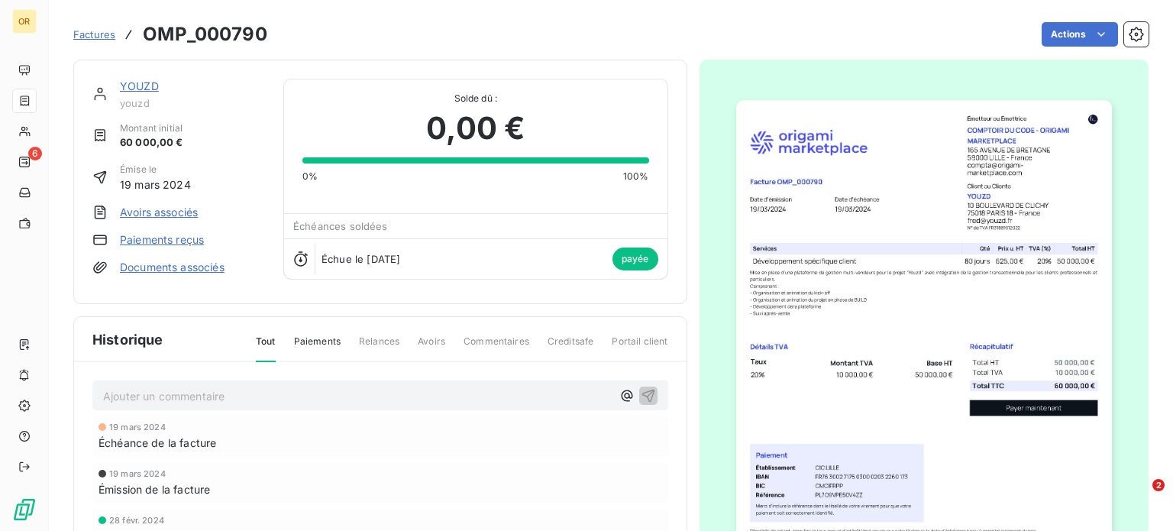
click at [137, 86] on link "YOUZD" at bounding box center [139, 85] width 39 height 13
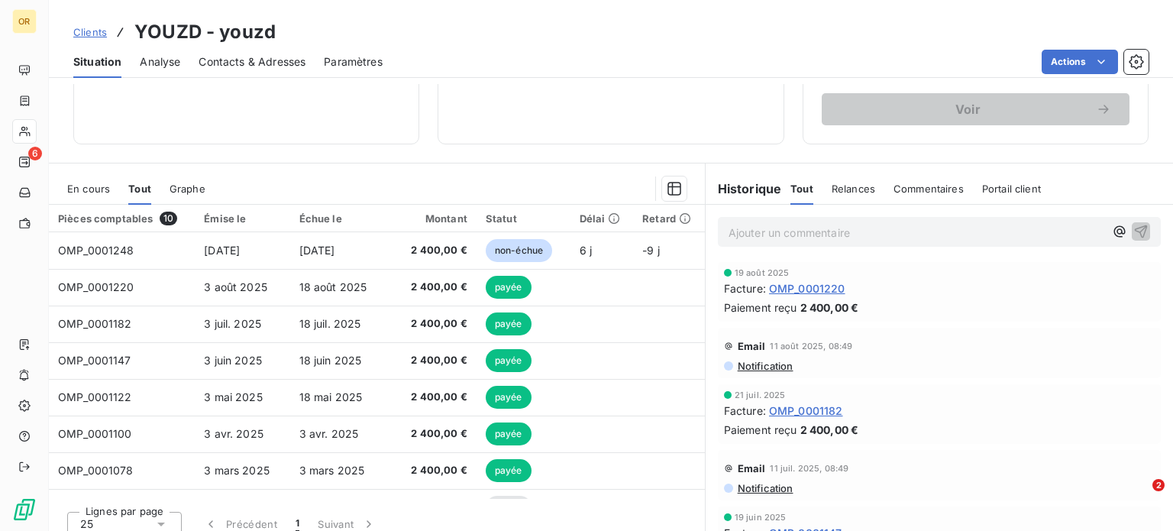
scroll to position [275, 0]
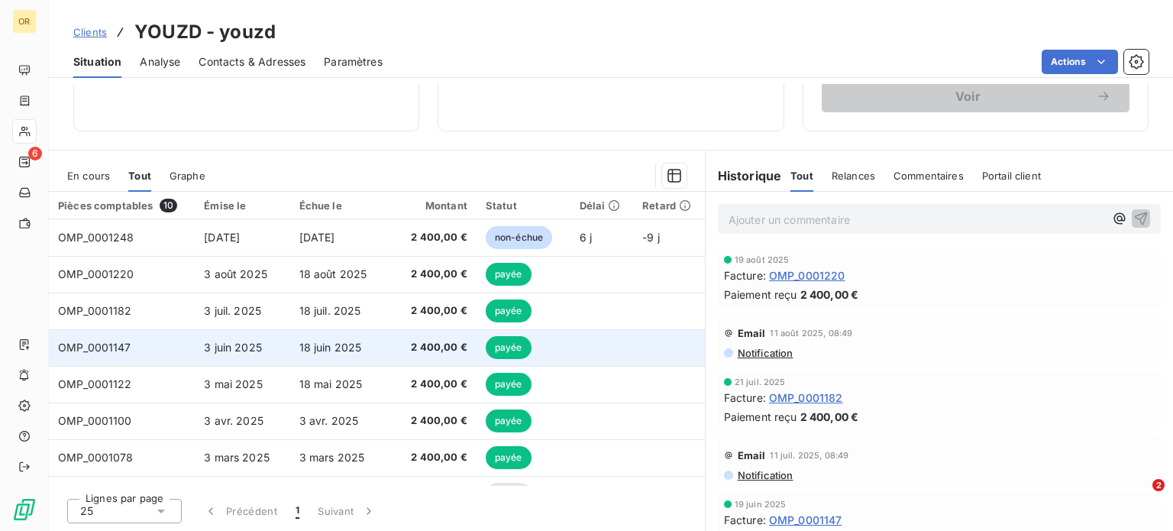
click at [304, 337] on td "18 juin 2025" at bounding box center [337, 347] width 95 height 37
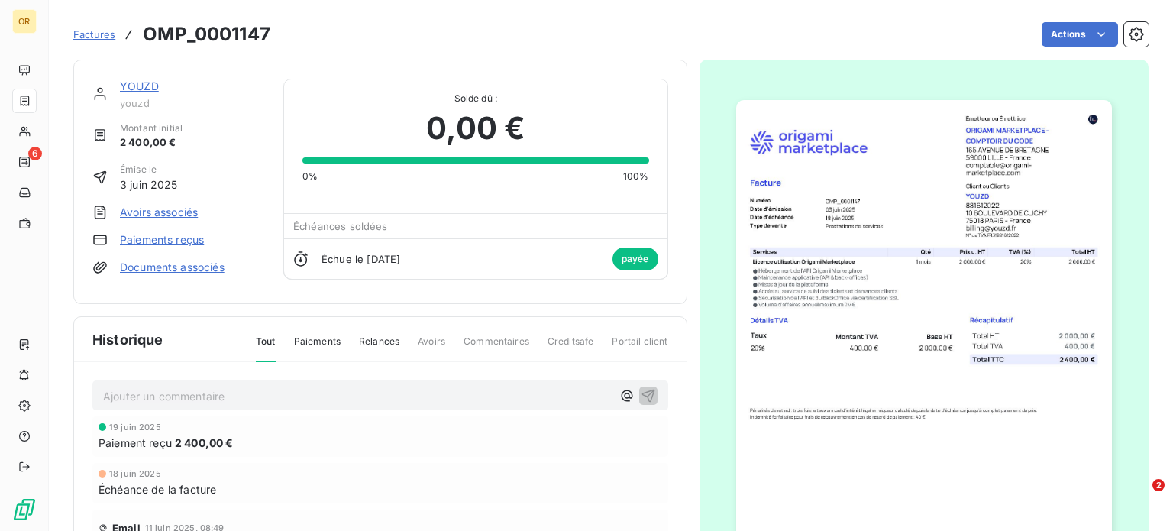
click at [137, 82] on link "YOUZD" at bounding box center [139, 85] width 39 height 13
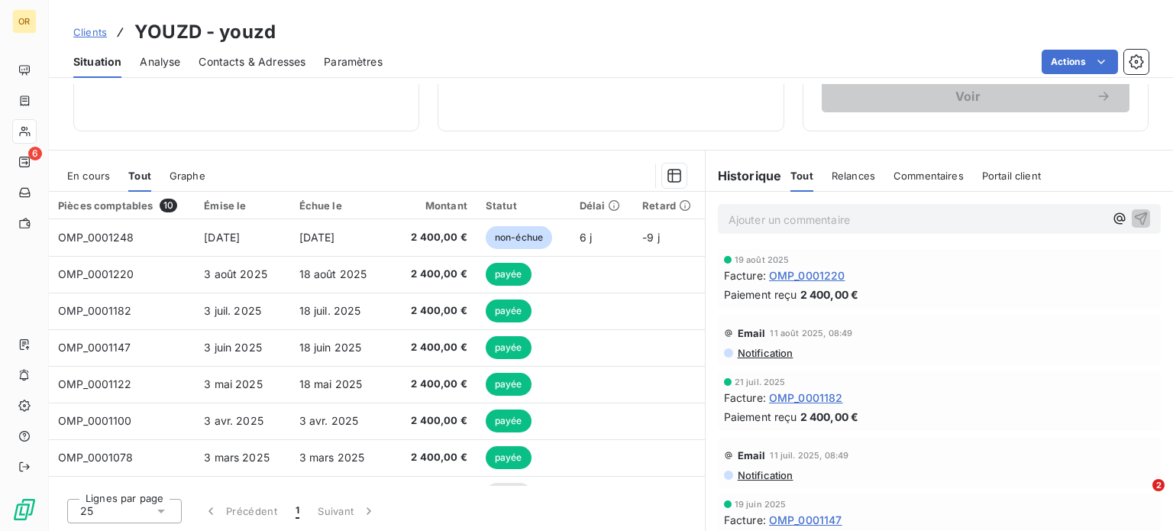
click at [96, 30] on span "Clients" at bounding box center [90, 32] width 34 height 12
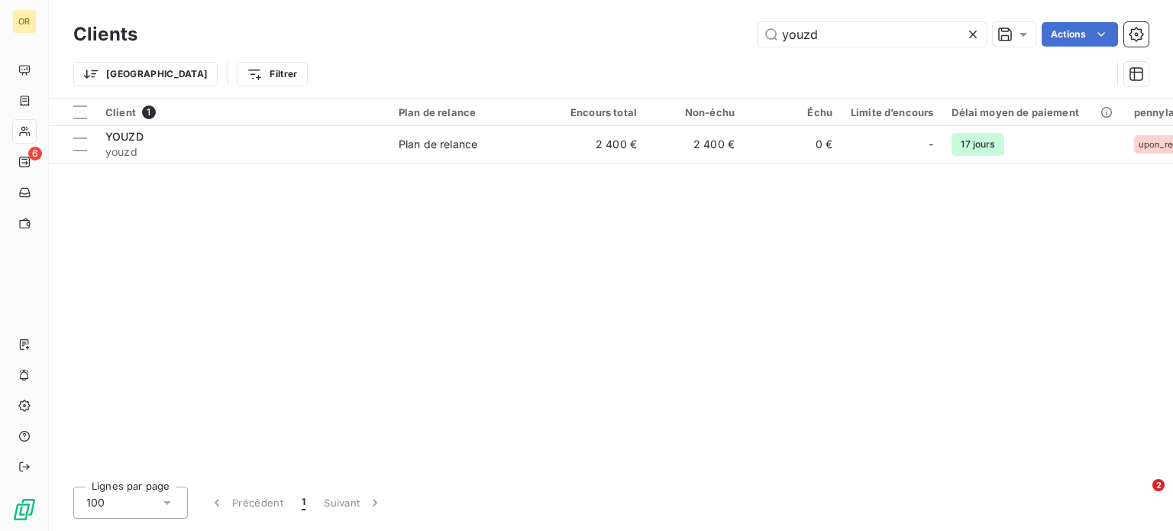
drag, startPoint x: 864, startPoint y: 30, endPoint x: 624, endPoint y: 42, distance: 240.8
click at [626, 42] on div "youzd Actions" at bounding box center [652, 34] width 992 height 24
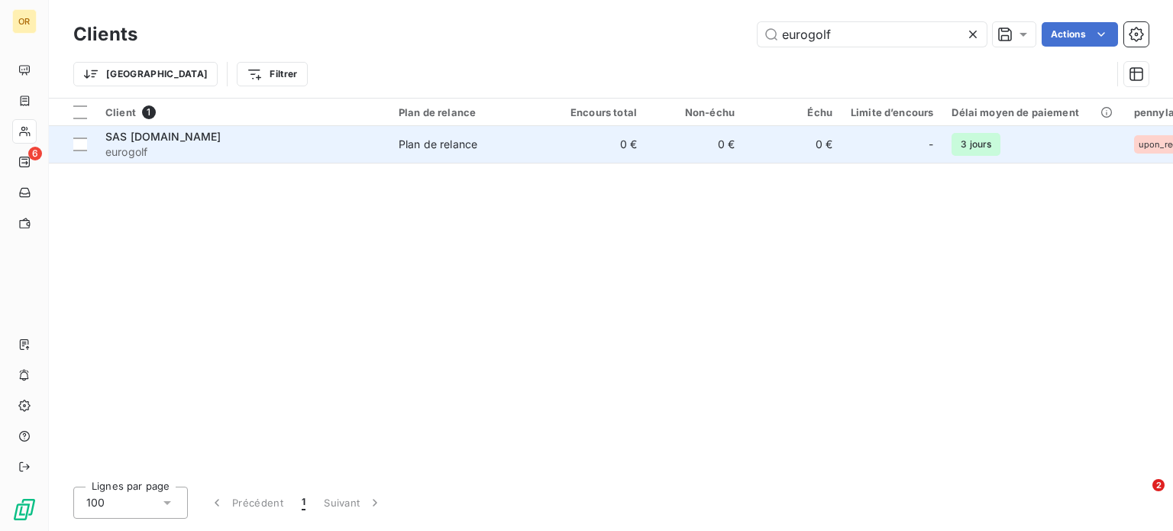
type input "eurogolf"
click at [229, 152] on span "eurogolf" at bounding box center [242, 151] width 275 height 15
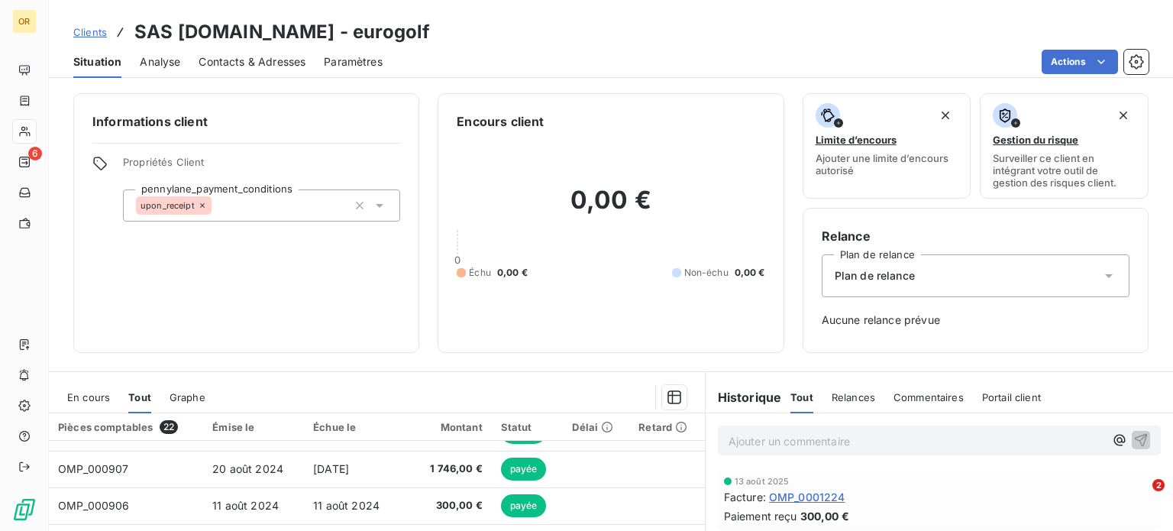
scroll to position [221, 0]
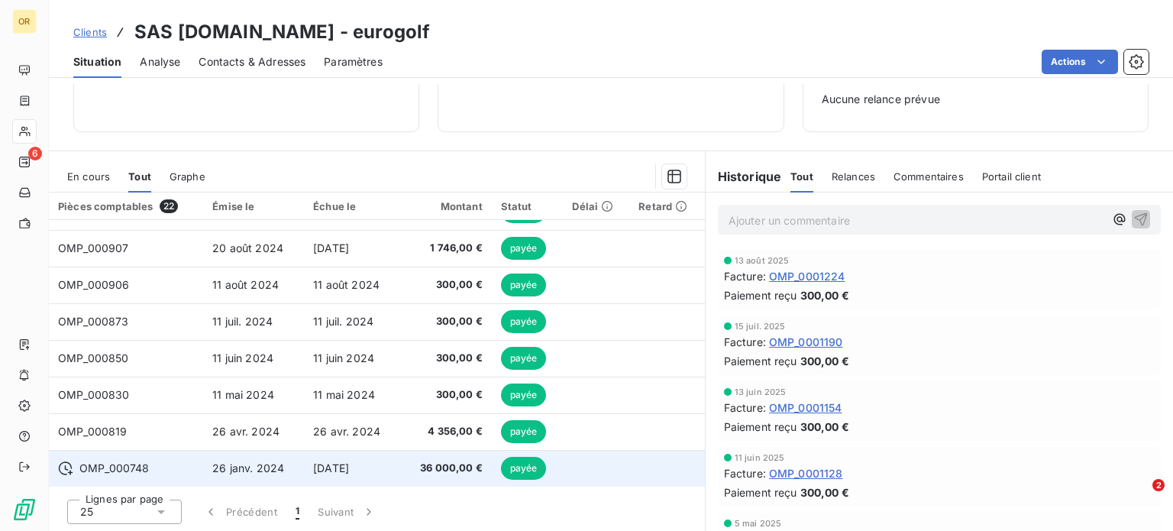
click at [444, 465] on span "36 000,00 €" at bounding box center [447, 467] width 72 height 15
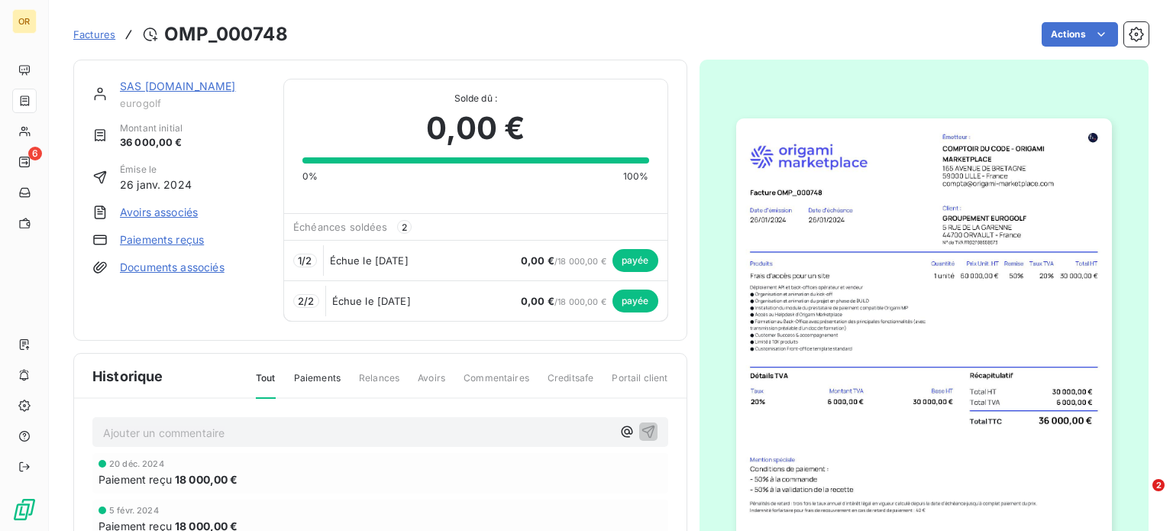
click at [181, 86] on link "SAS [DOMAIN_NAME]" at bounding box center [178, 85] width 116 height 13
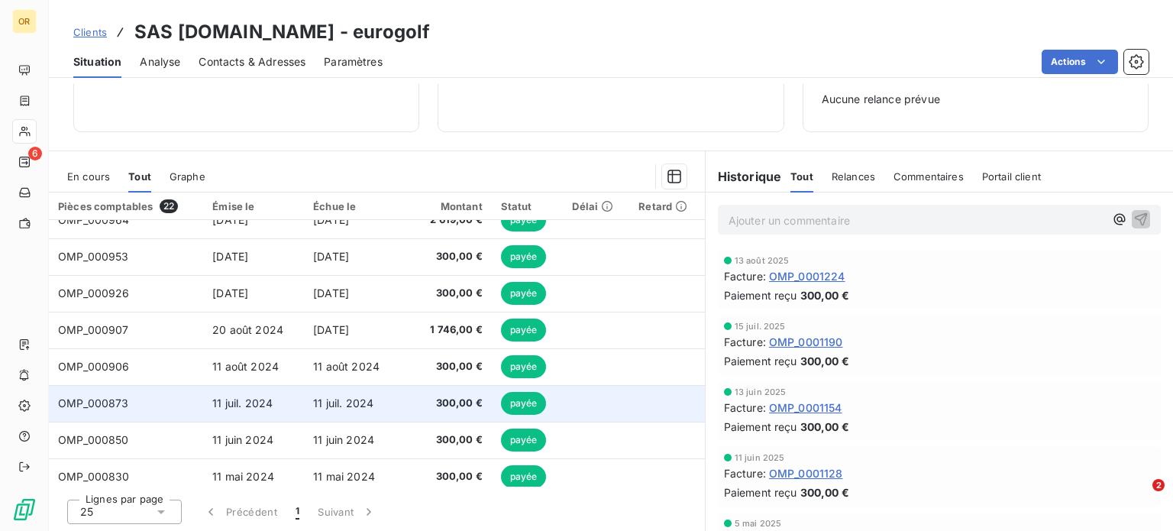
scroll to position [540, 0]
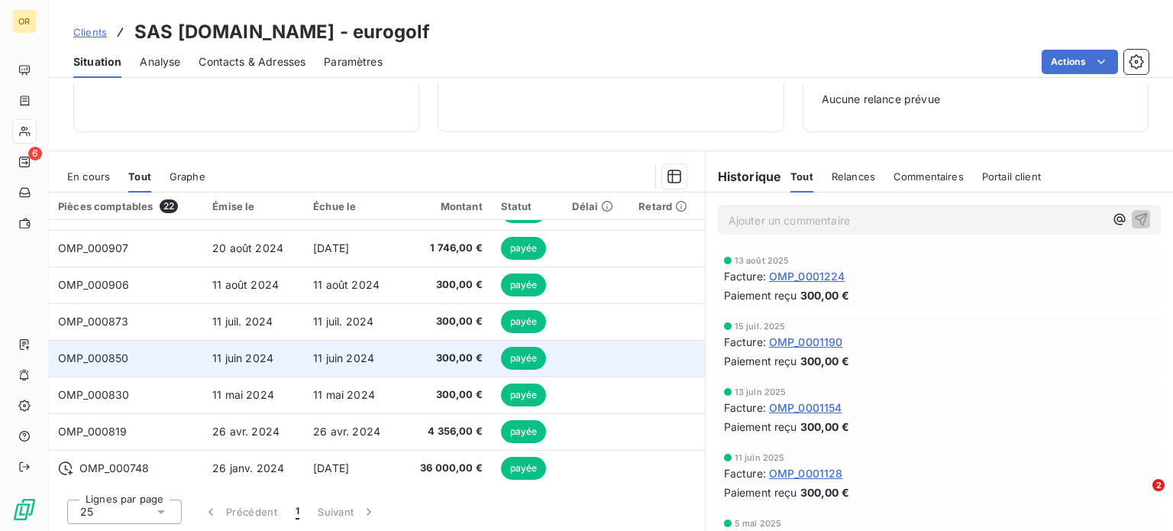
click at [311, 363] on td "11 juin 2024" at bounding box center [352, 358] width 97 height 37
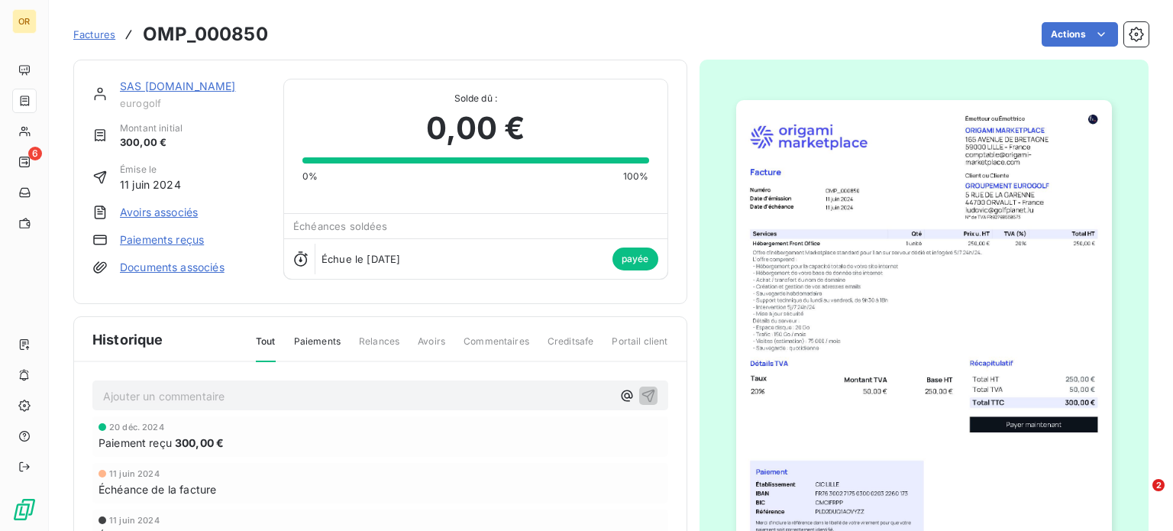
click at [170, 79] on link "SAS [DOMAIN_NAME]" at bounding box center [178, 85] width 116 height 13
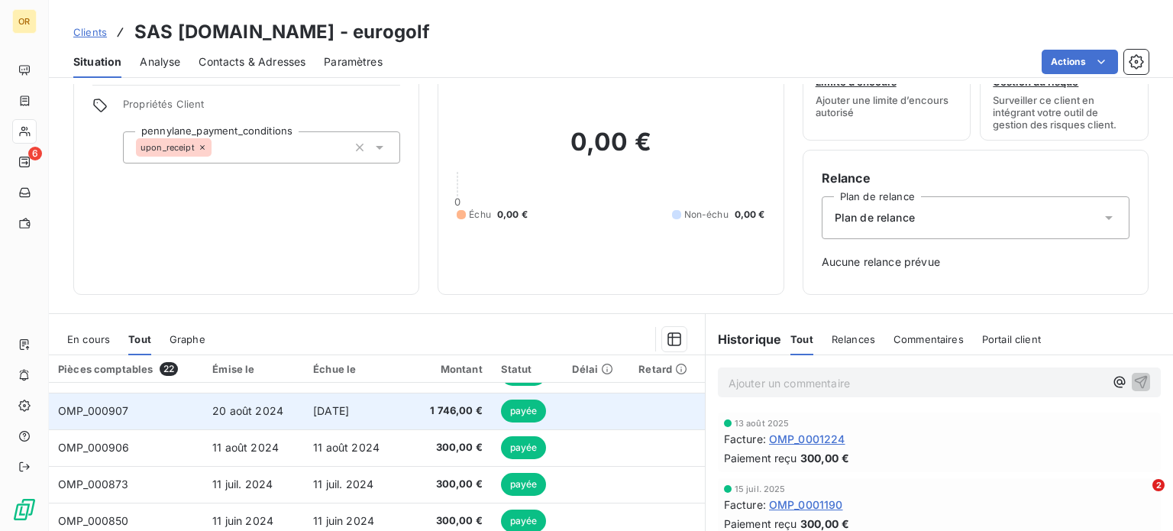
scroll to position [221, 0]
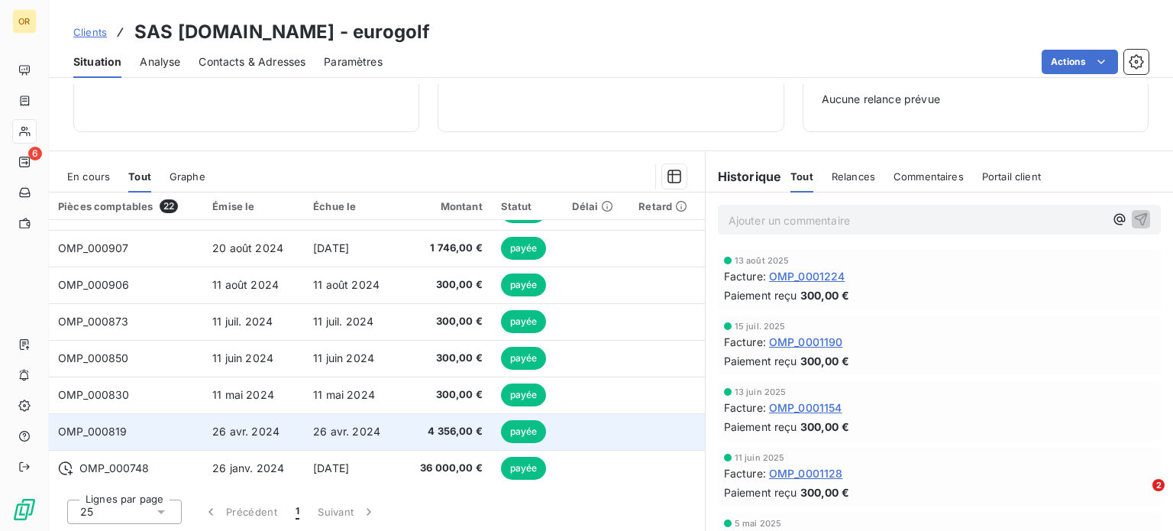
click at [424, 431] on span "4 356,00 €" at bounding box center [447, 431] width 72 height 15
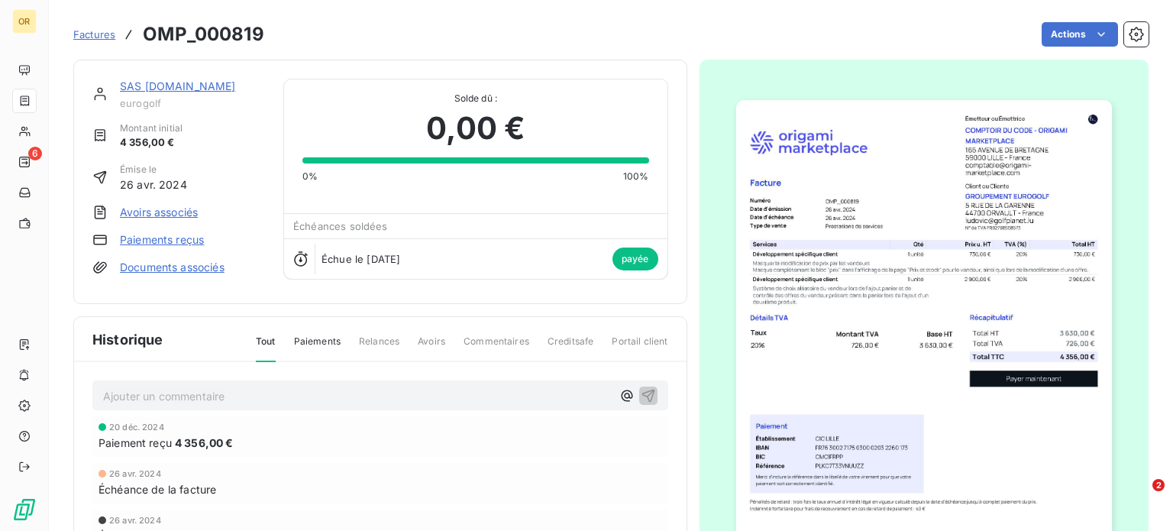
click at [216, 84] on link "SAS [DOMAIN_NAME]" at bounding box center [178, 85] width 116 height 13
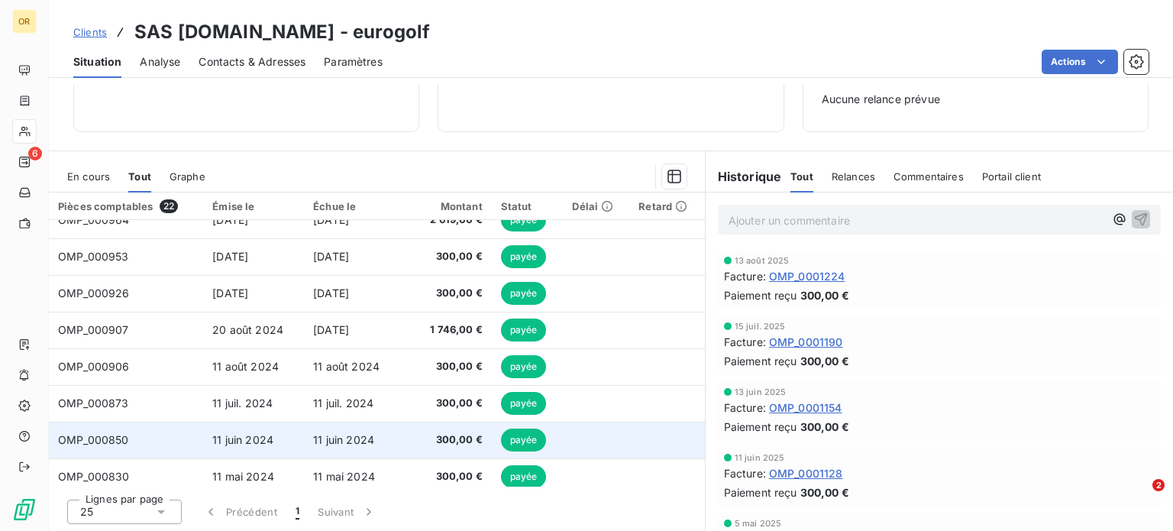
scroll to position [540, 0]
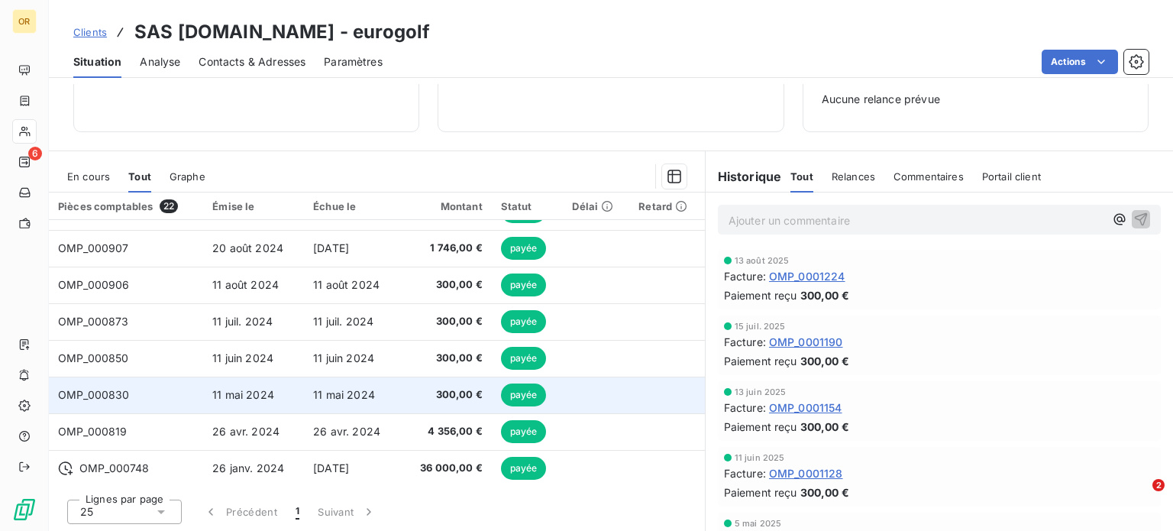
click at [384, 384] on td "11 mai 2024" at bounding box center [352, 394] width 97 height 37
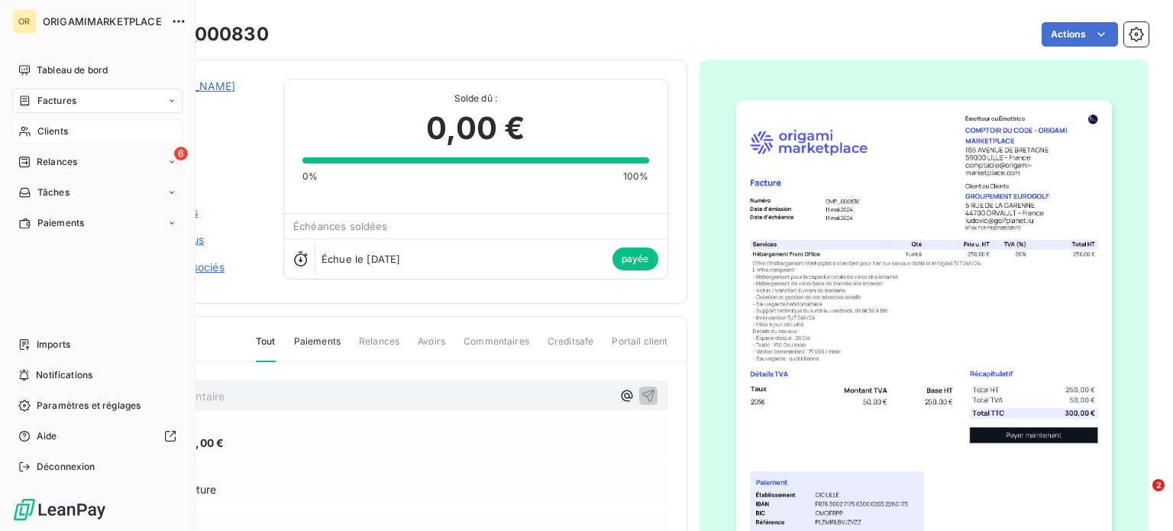
click at [34, 133] on div "Clients" at bounding box center [97, 131] width 170 height 24
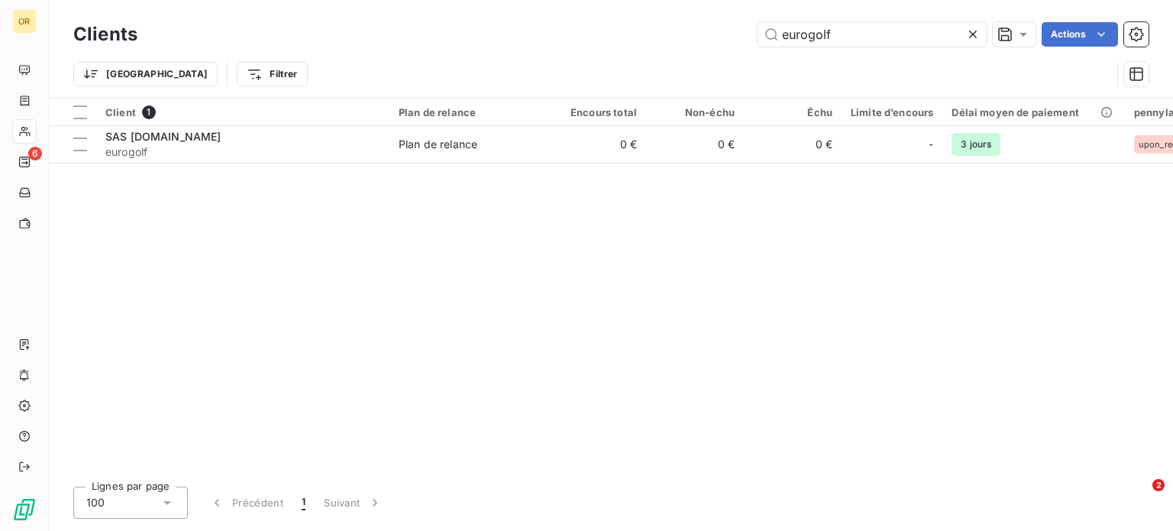
drag, startPoint x: 860, startPoint y: 40, endPoint x: 685, endPoint y: 33, distance: 175.0
click at [685, 33] on div "eurogolf Actions" at bounding box center [652, 34] width 992 height 24
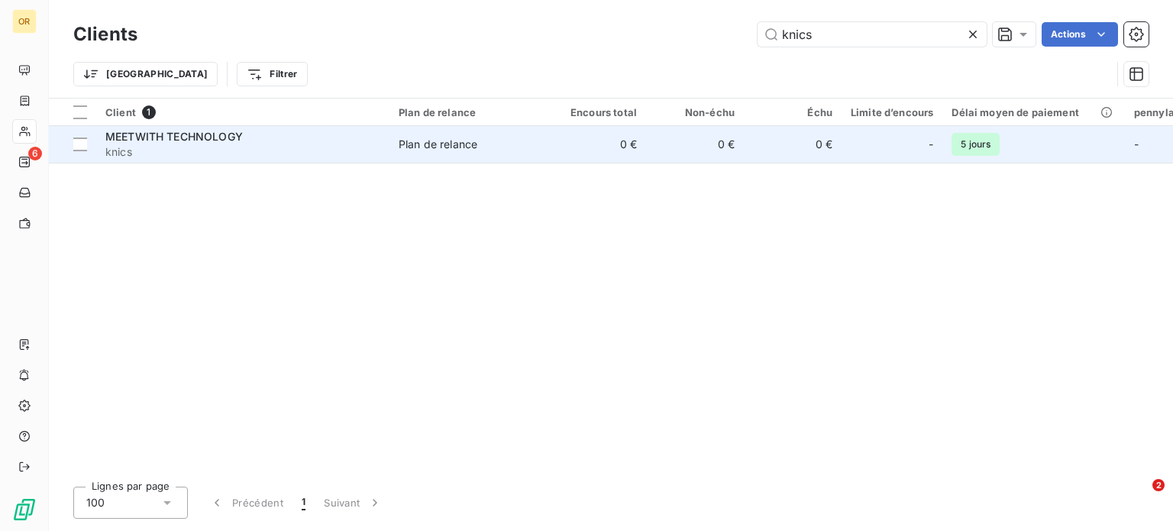
type input "knics"
click at [324, 143] on div "MEETWITH TECHNOLOGY" at bounding box center [242, 136] width 275 height 15
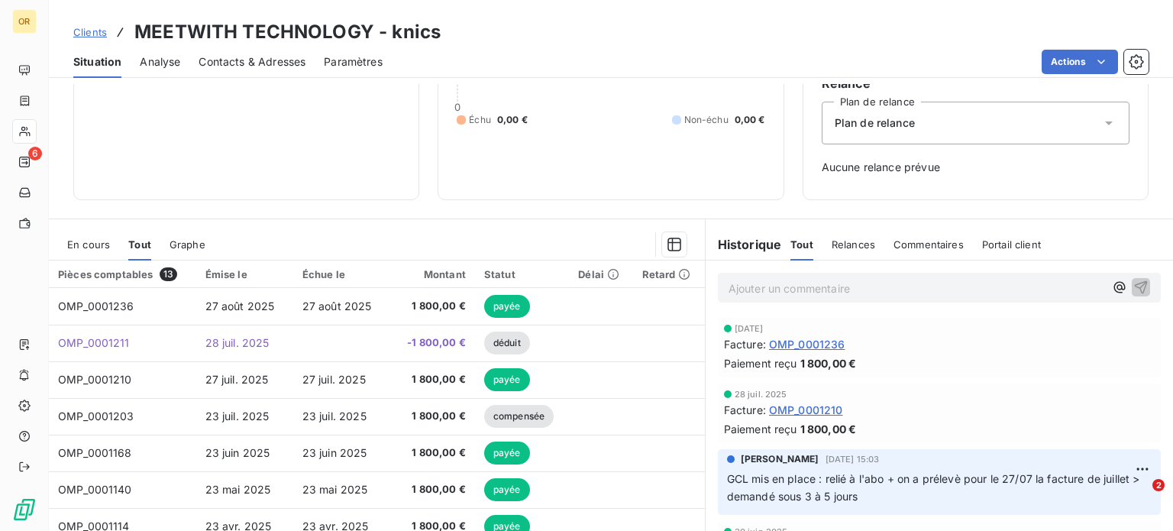
scroll to position [221, 0]
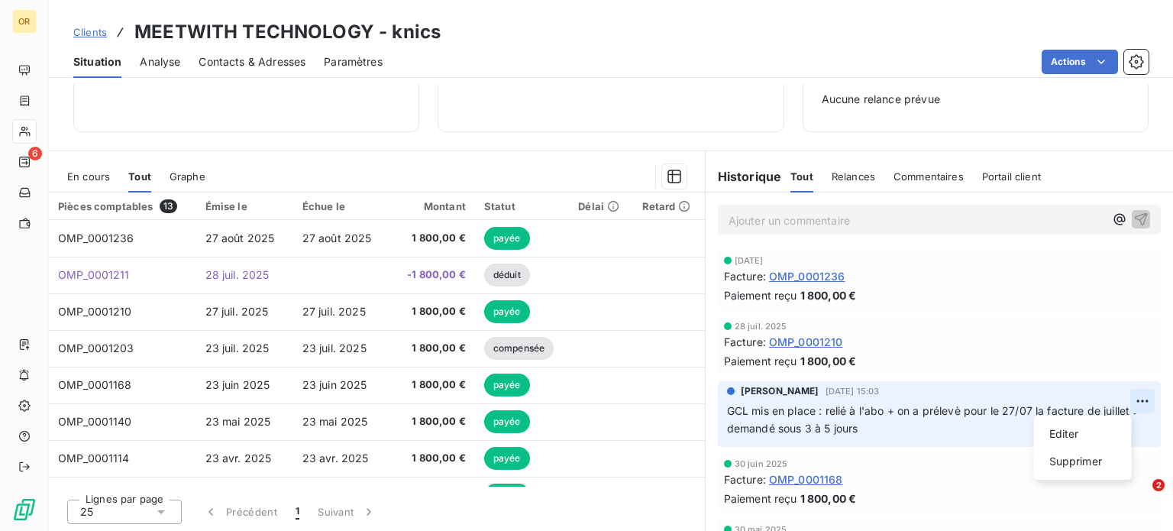
click at [1112, 400] on html "OR 6 Clients MEETWITH TECHNOLOGY - knics Situation Analyse Contacts & Adresses …" at bounding box center [586, 265] width 1173 height 531
click at [1073, 463] on div "Supprimer" at bounding box center [1083, 461] width 86 height 24
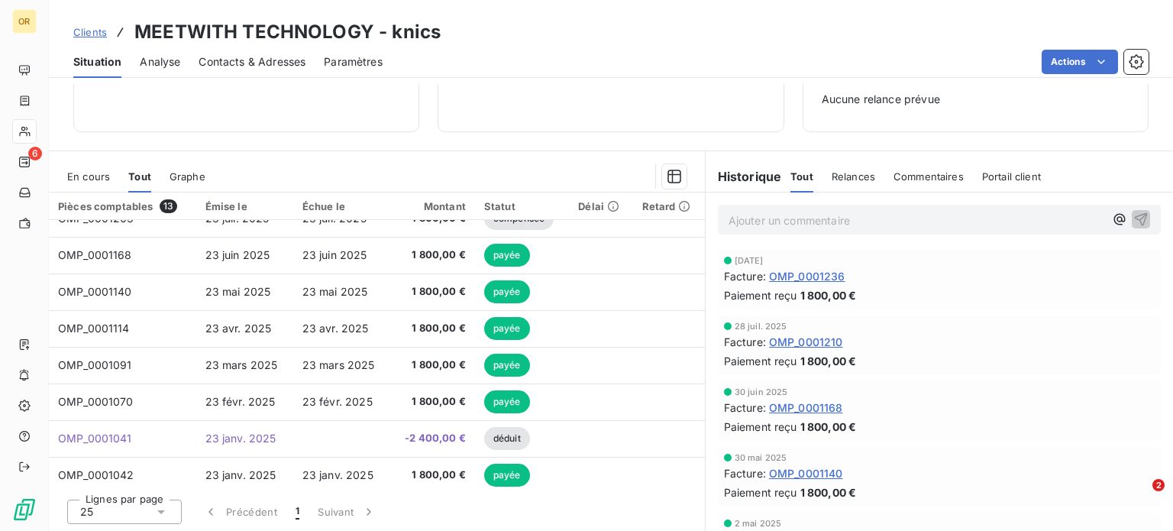
scroll to position [210, 0]
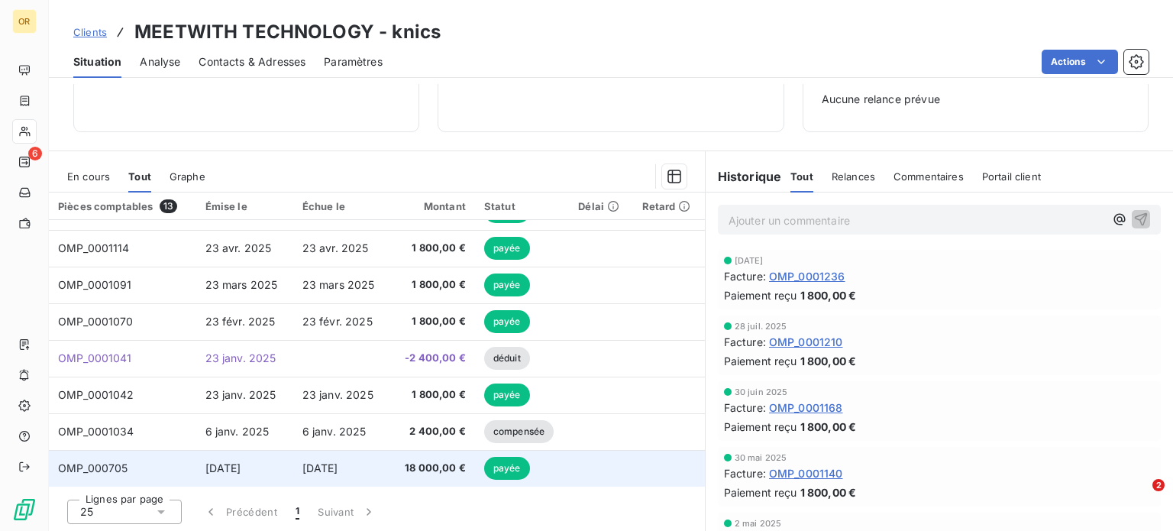
click at [369, 460] on td "[DATE]" at bounding box center [341, 468] width 97 height 37
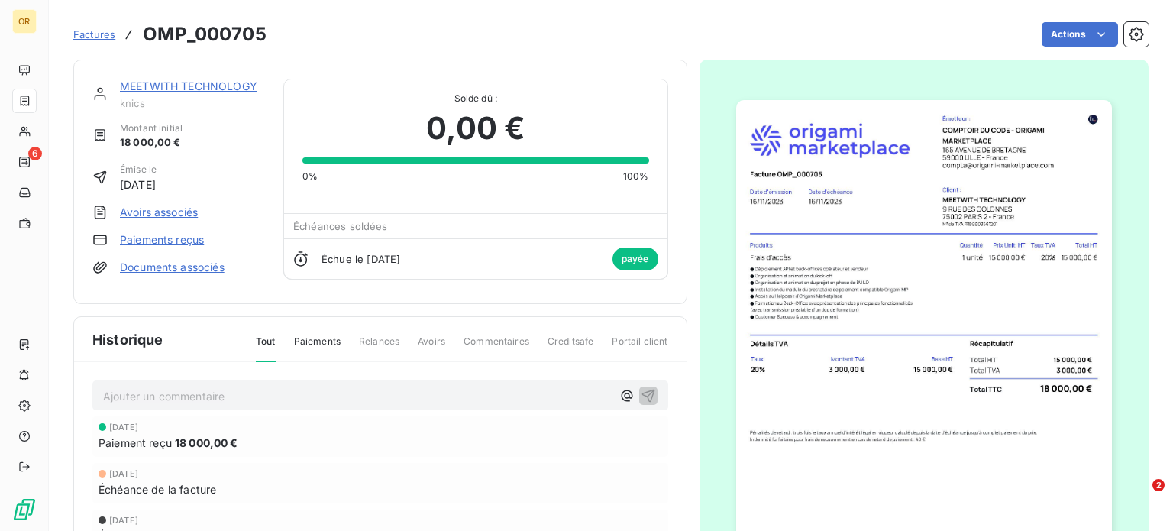
click at [202, 90] on link "MEETWITH TECHNOLOGY" at bounding box center [188, 85] width 137 height 13
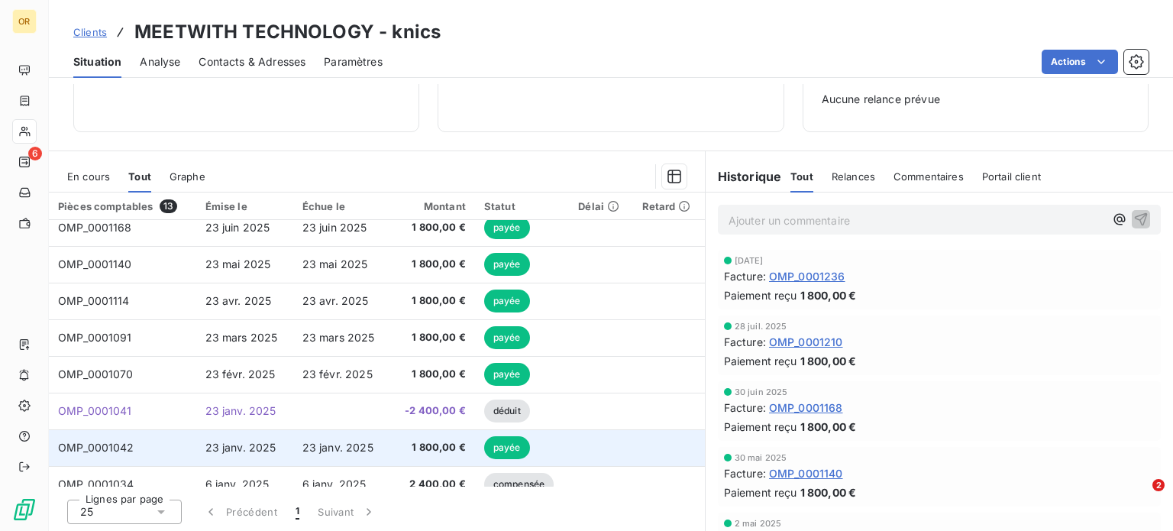
scroll to position [210, 0]
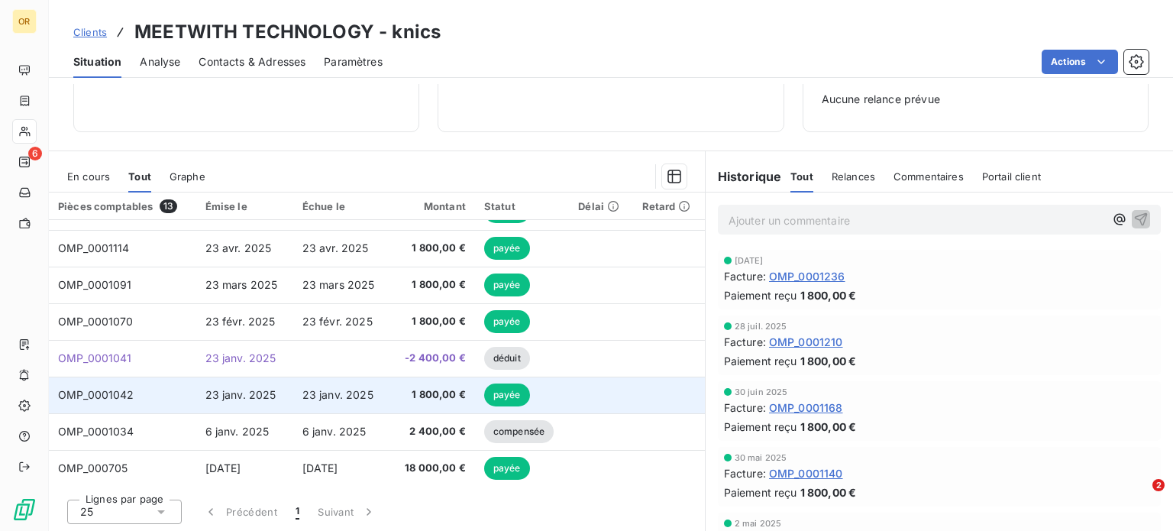
click at [362, 406] on td "23 janv. 2025" at bounding box center [341, 394] width 97 height 37
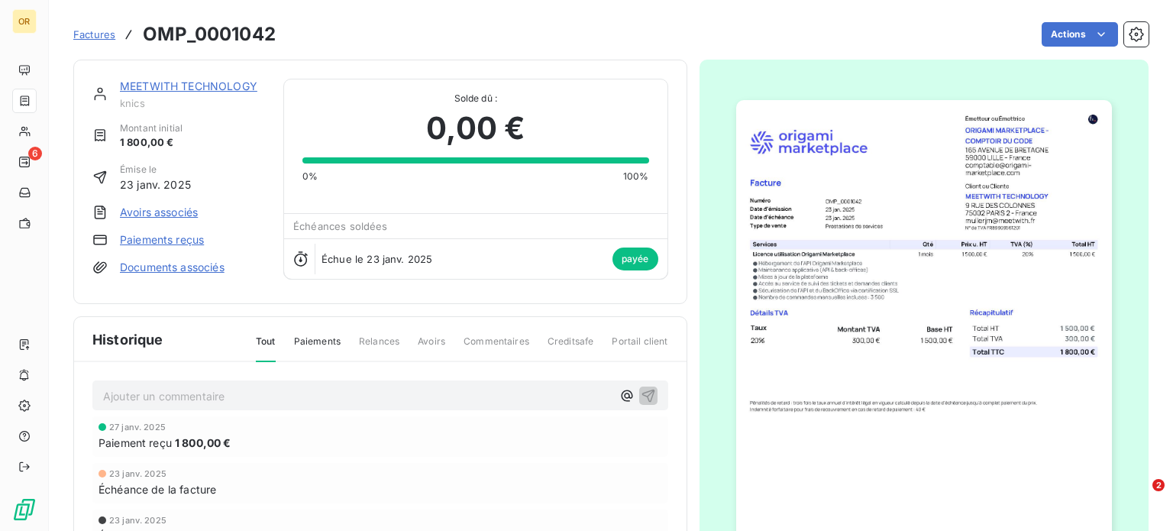
click at [183, 83] on link "MEETWITH TECHNOLOGY" at bounding box center [188, 85] width 137 height 13
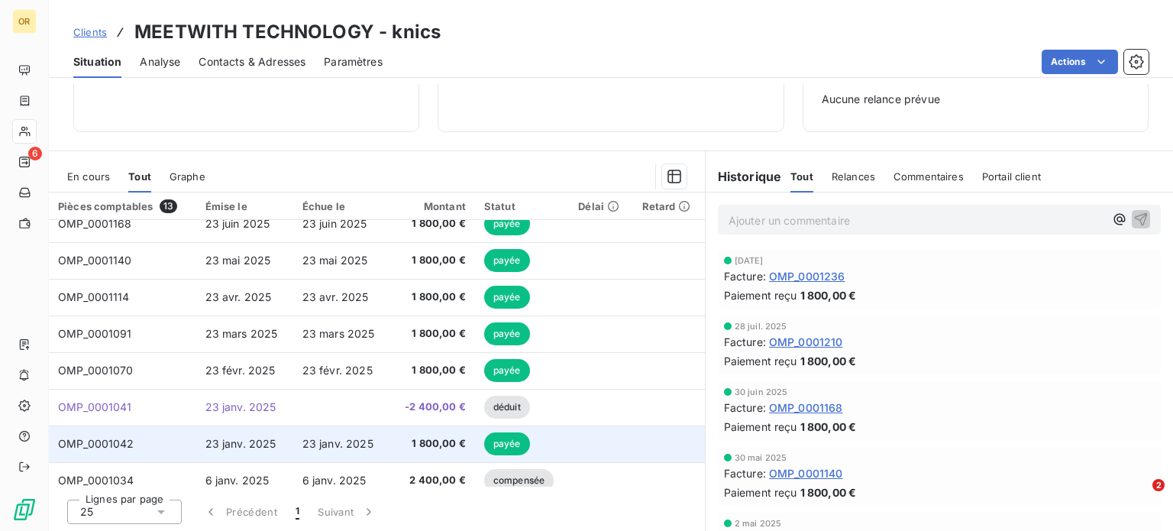
scroll to position [210, 0]
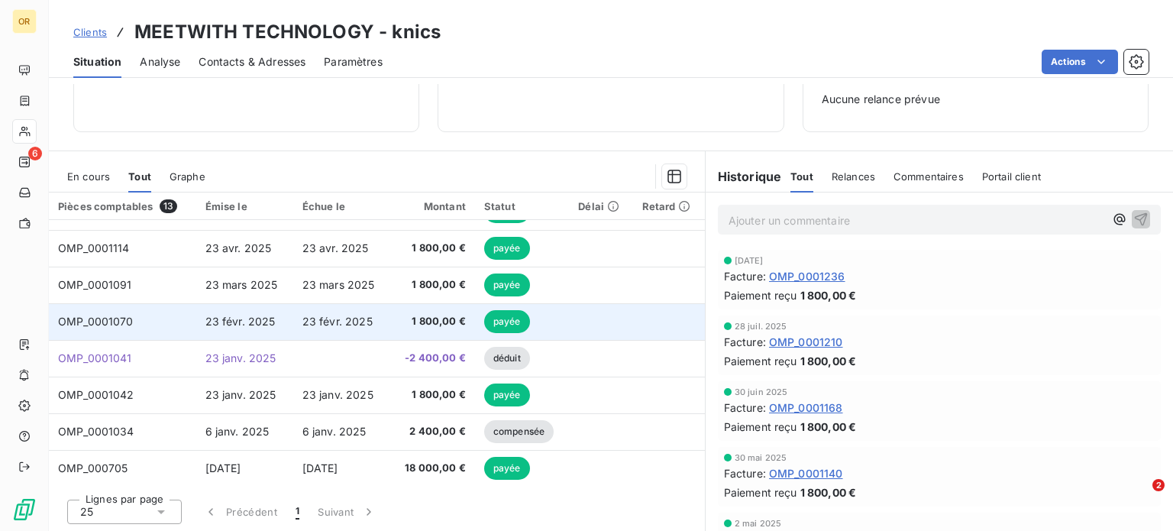
click at [322, 322] on span "23 févr. 2025" at bounding box center [337, 321] width 70 height 13
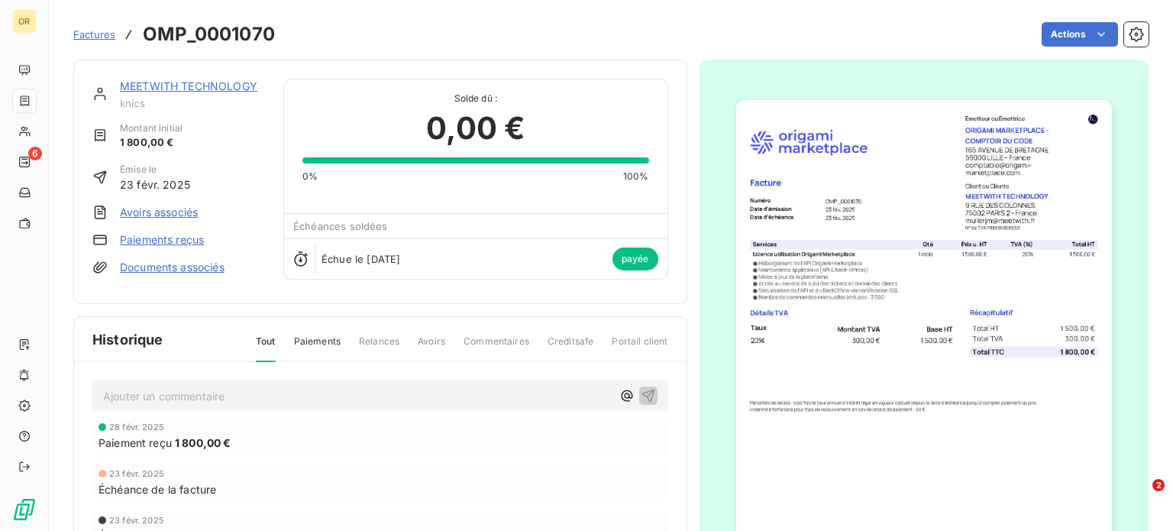
click at [154, 85] on link "MEETWITH TECHNOLOGY" at bounding box center [188, 85] width 137 height 13
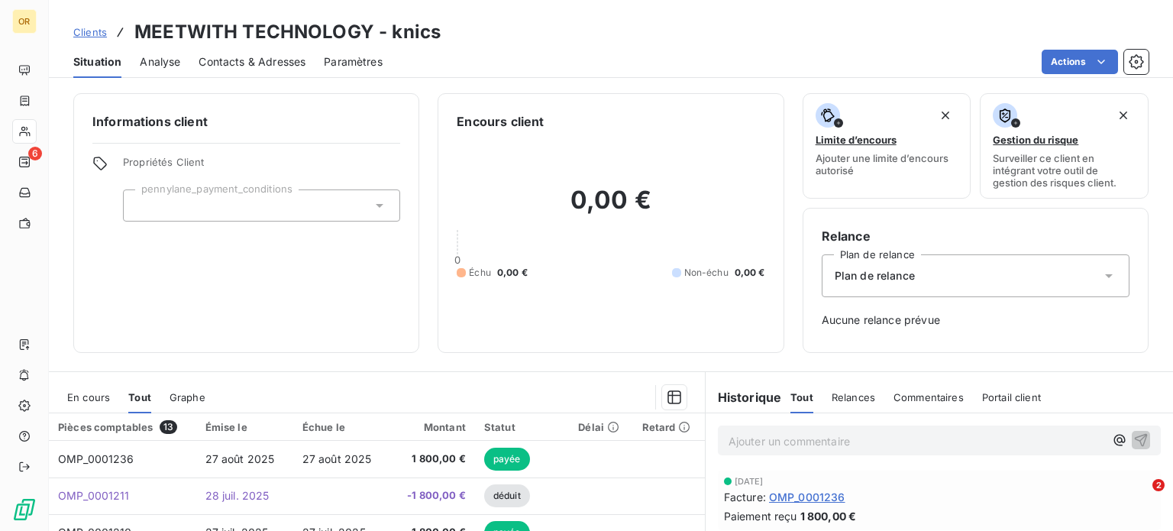
scroll to position [221, 0]
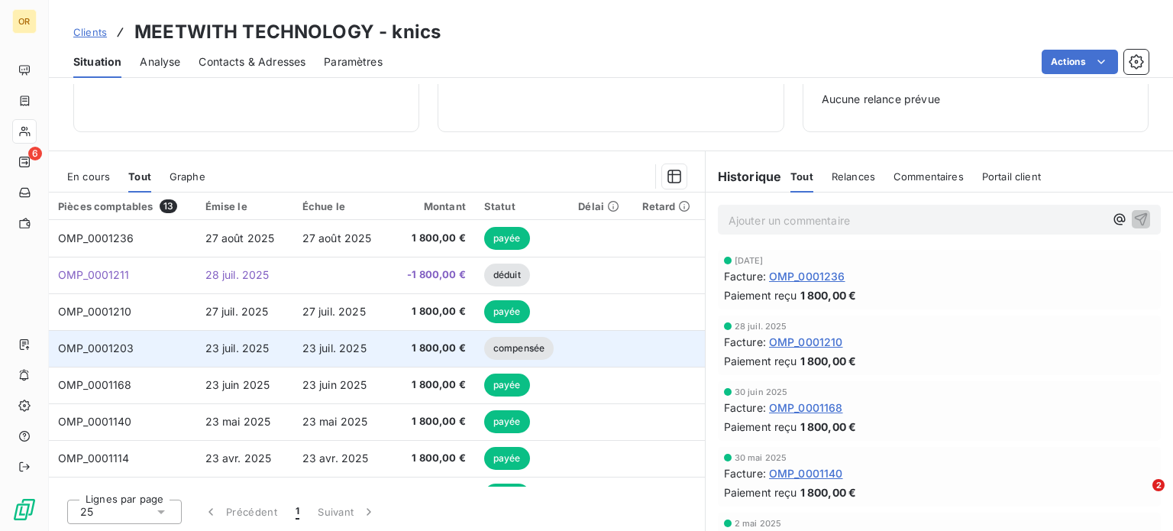
click at [299, 338] on td "23 juil. 2025" at bounding box center [341, 348] width 97 height 37
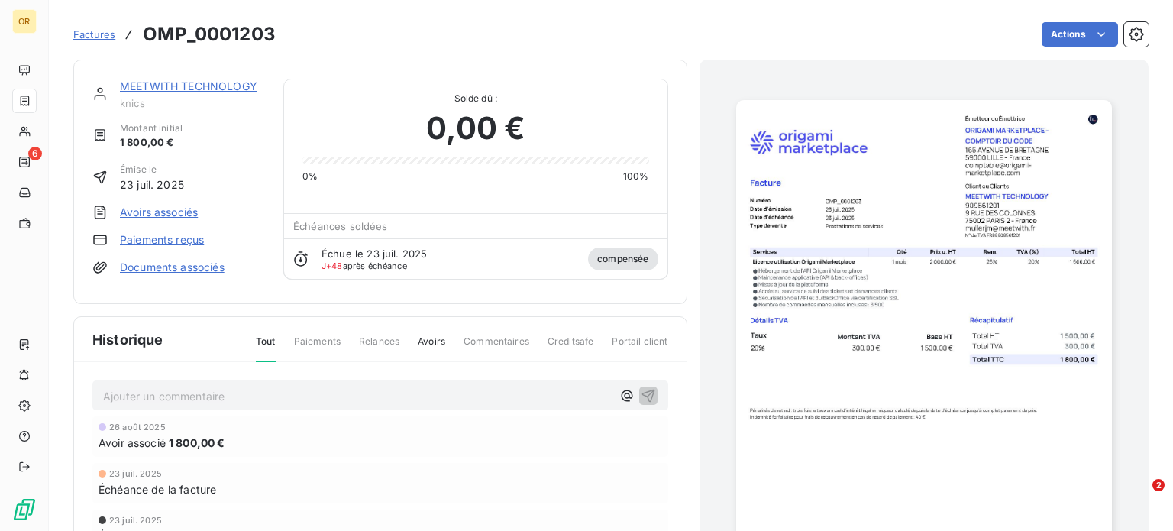
click at [160, 82] on link "MEETWITH TECHNOLOGY" at bounding box center [188, 85] width 137 height 13
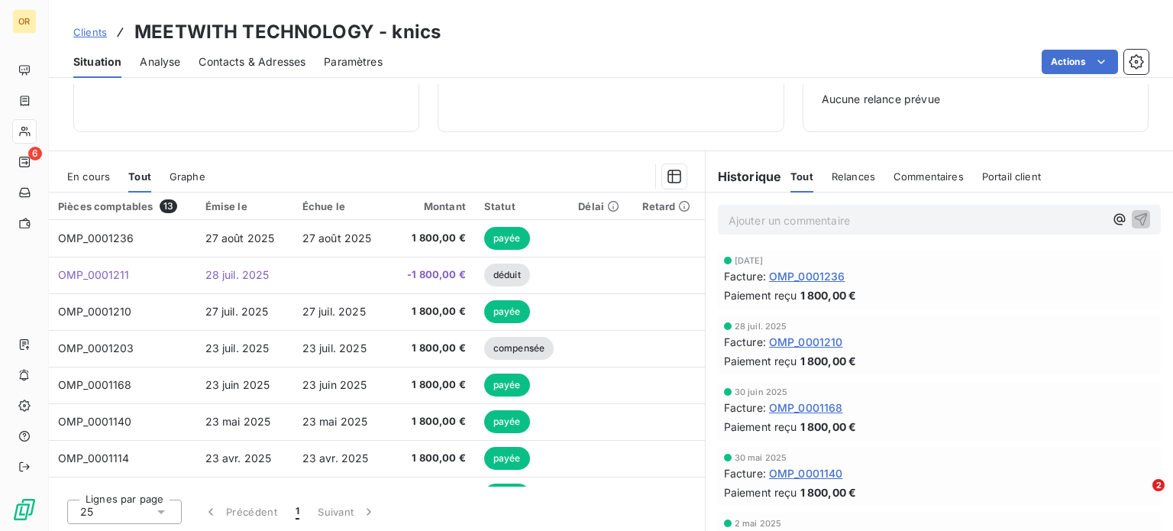
scroll to position [210, 0]
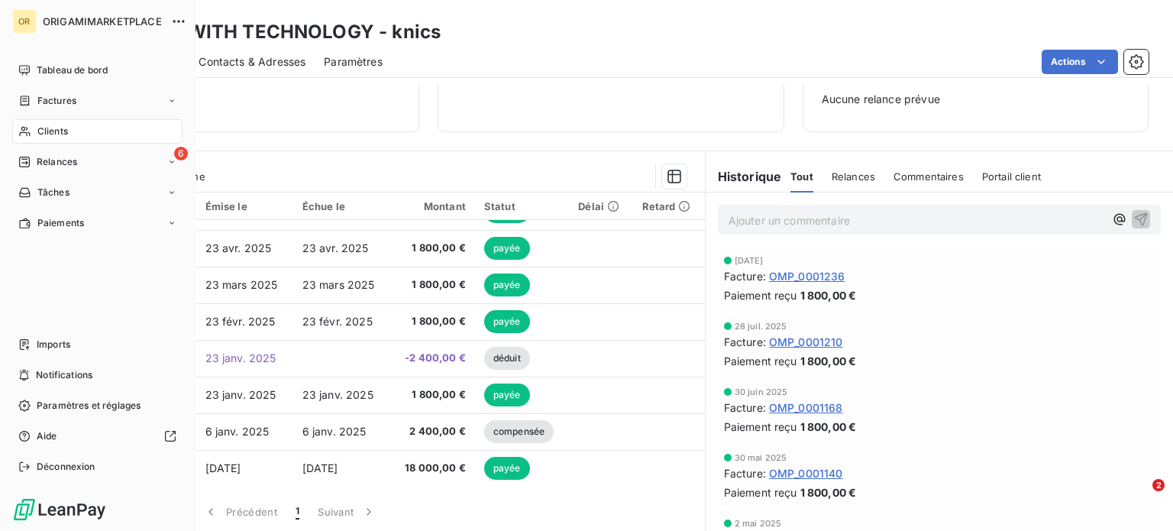
click at [34, 137] on div "Clients" at bounding box center [97, 131] width 170 height 24
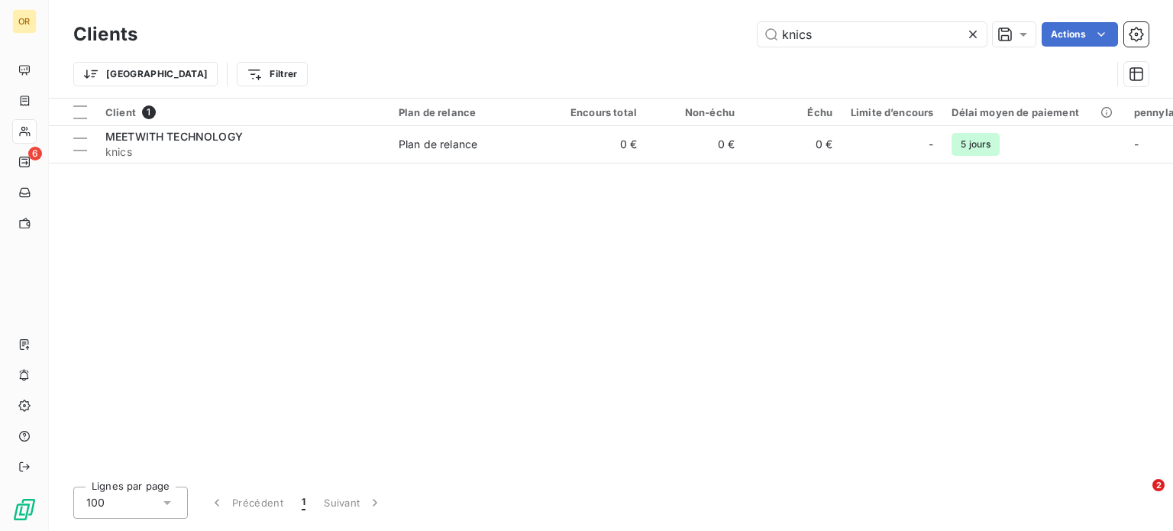
drag, startPoint x: 834, startPoint y: 30, endPoint x: 721, endPoint y: 36, distance: 113.2
click at [721, 36] on div "knics Actions" at bounding box center [652, 34] width 992 height 24
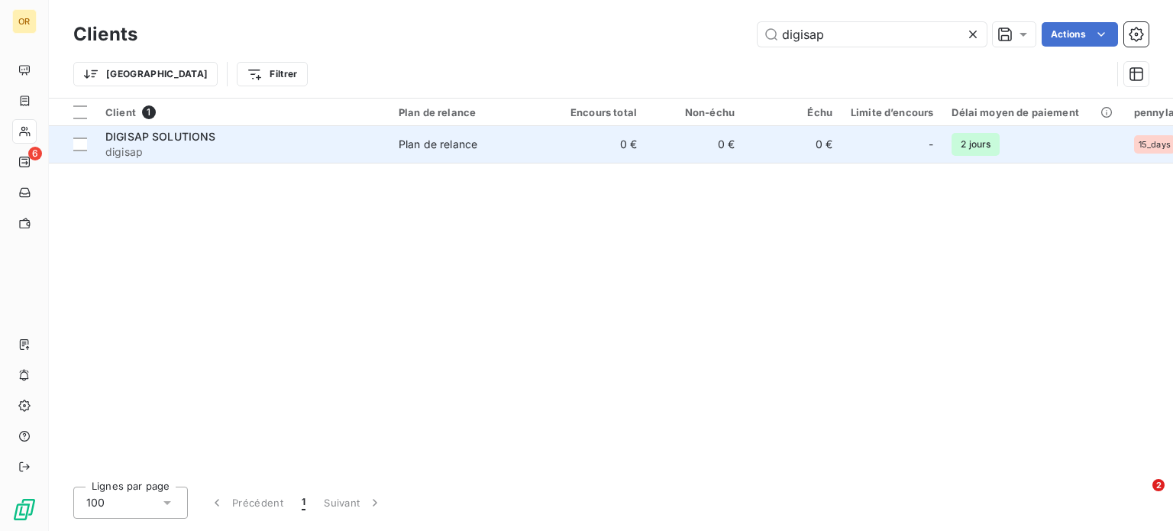
type input "digisap"
click at [363, 135] on div "DIGISAP SOLUTIONS" at bounding box center [242, 136] width 275 height 15
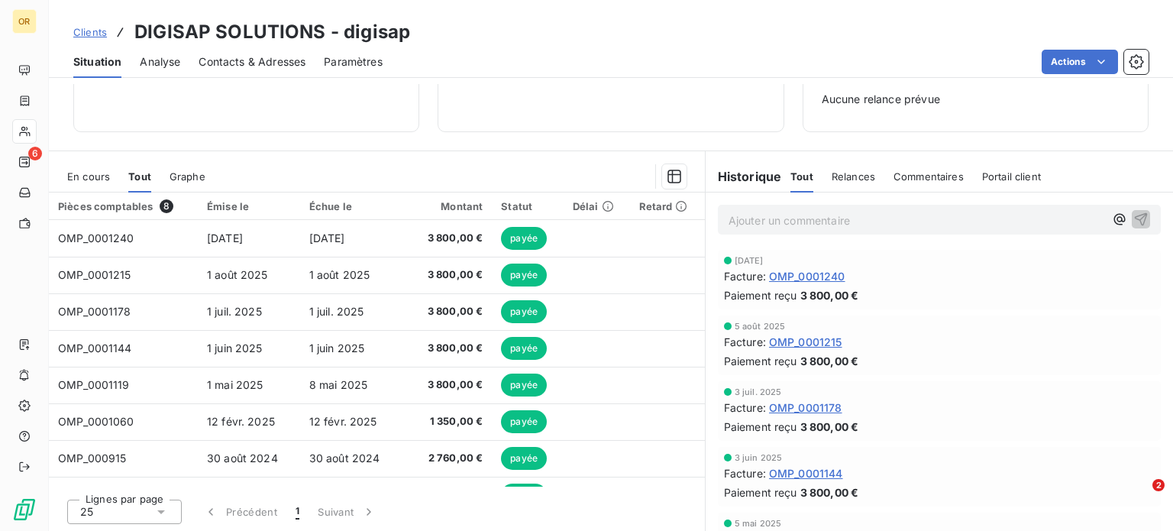
scroll to position [27, 0]
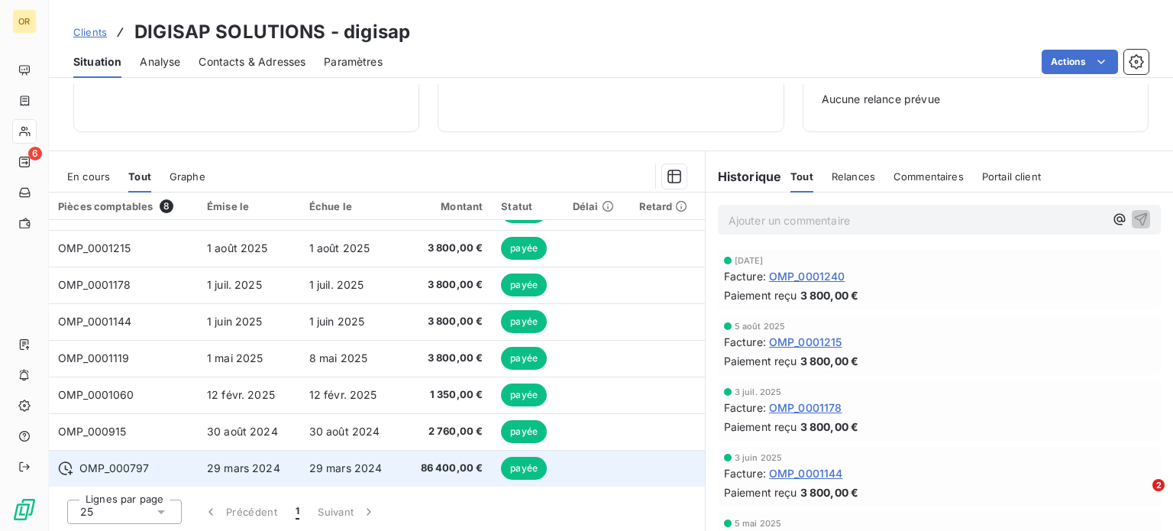
click at [330, 473] on td "29 mars 2024" at bounding box center [351, 468] width 102 height 37
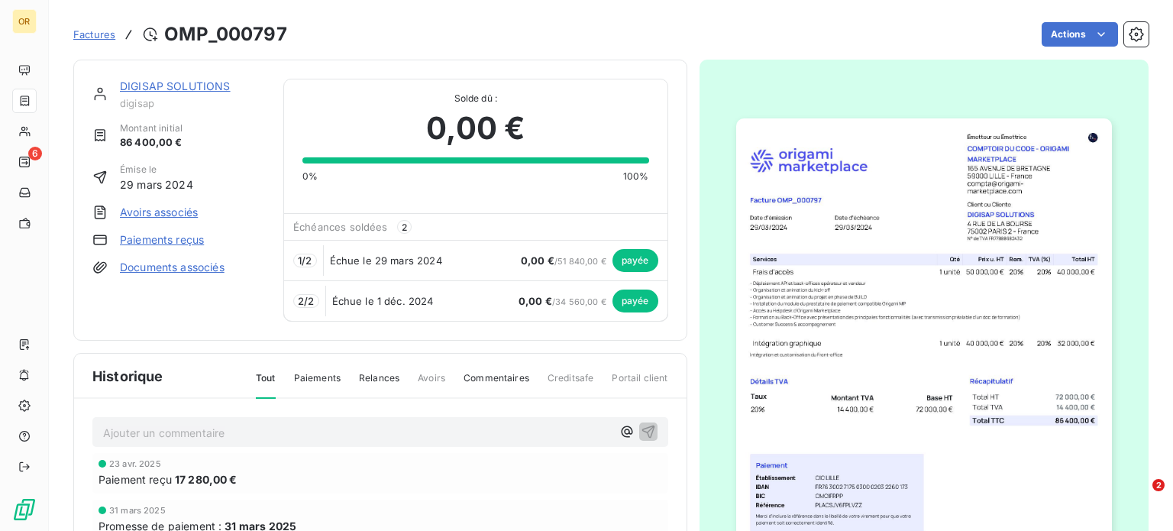
click at [179, 79] on link "DIGISAP SOLUTIONS" at bounding box center [175, 85] width 111 height 13
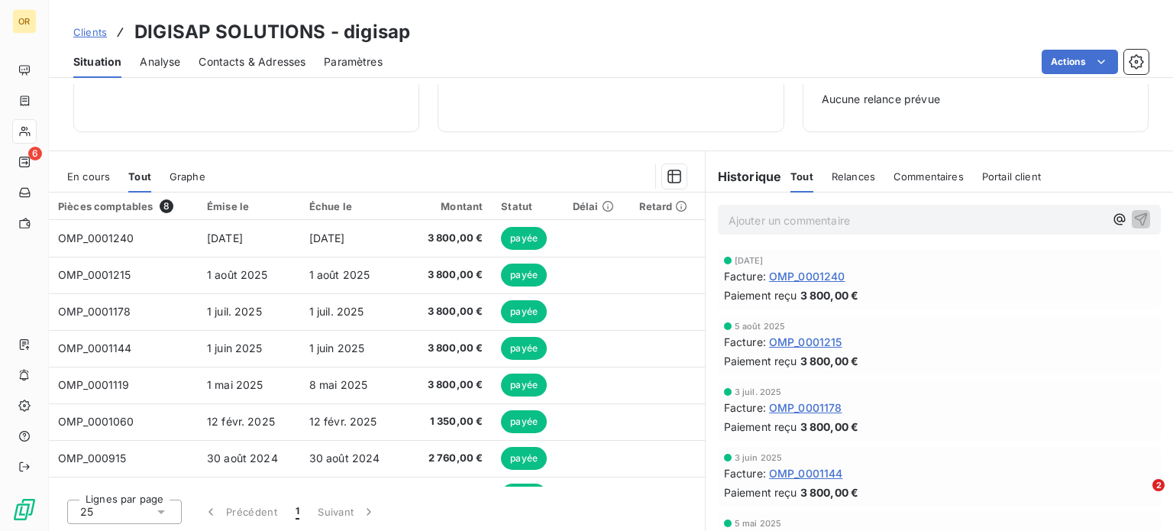
scroll to position [27, 0]
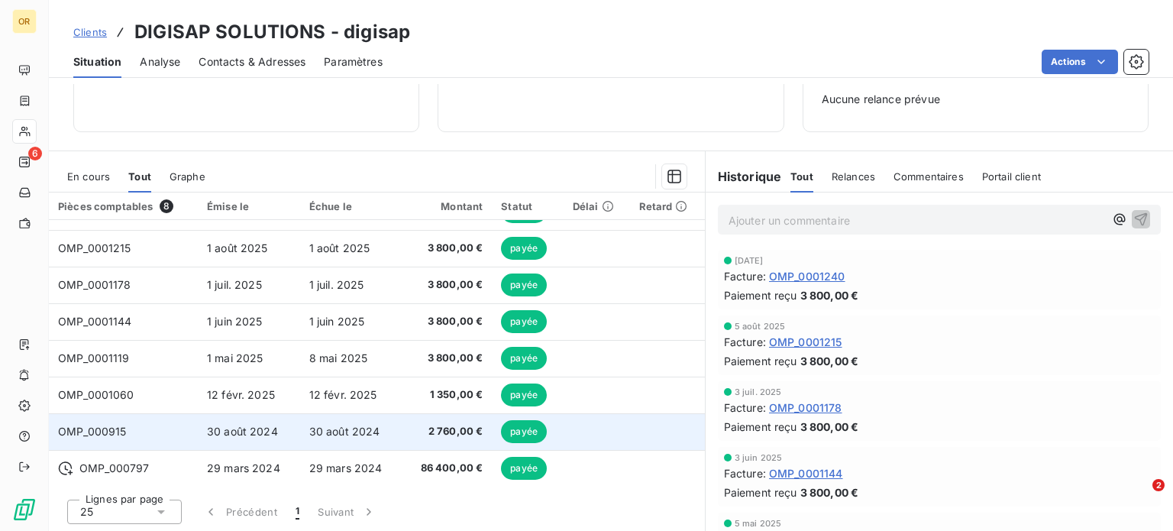
click at [269, 441] on td "30 août 2024" at bounding box center [249, 431] width 102 height 37
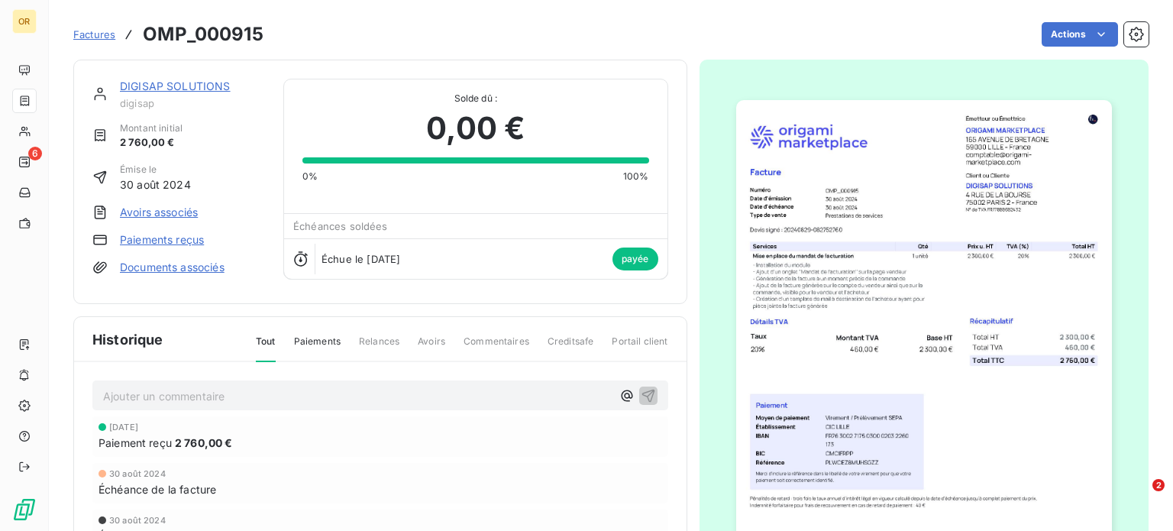
click at [174, 89] on link "DIGISAP SOLUTIONS" at bounding box center [175, 85] width 111 height 13
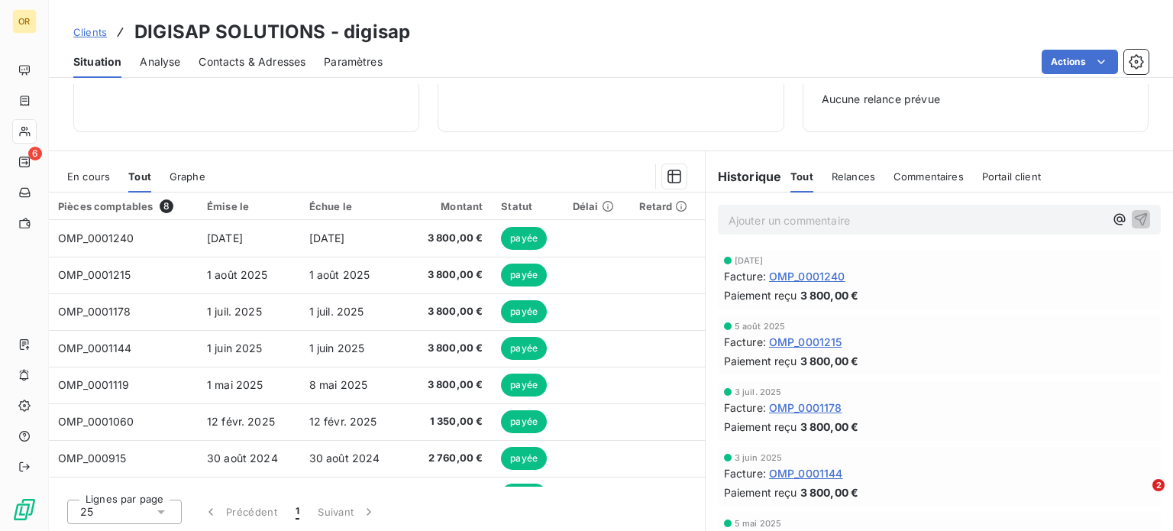
scroll to position [27, 0]
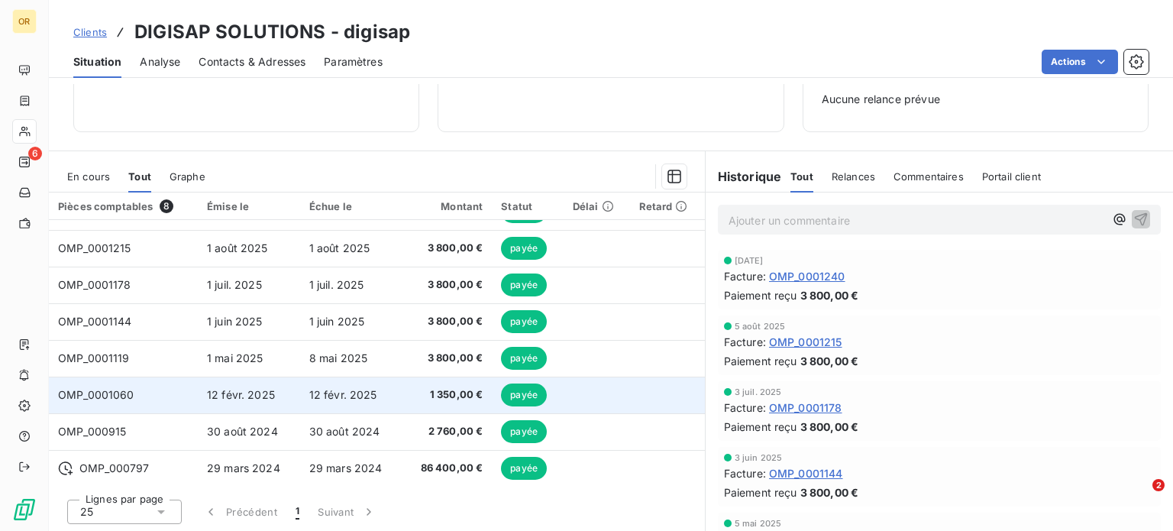
click at [323, 392] on span "12 févr. 2025" at bounding box center [343, 394] width 68 height 13
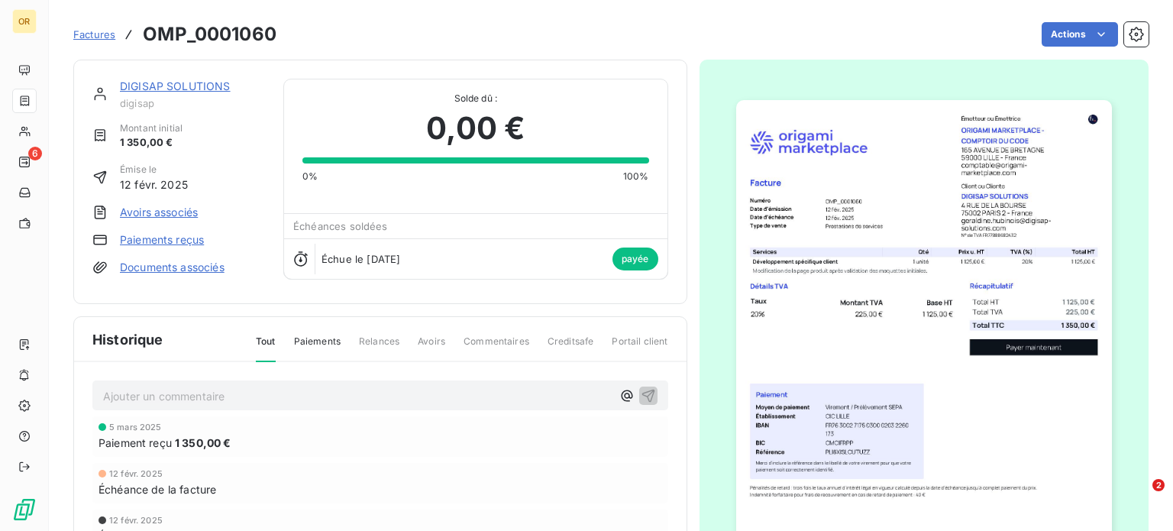
click at [195, 82] on link "DIGISAP SOLUTIONS" at bounding box center [175, 85] width 111 height 13
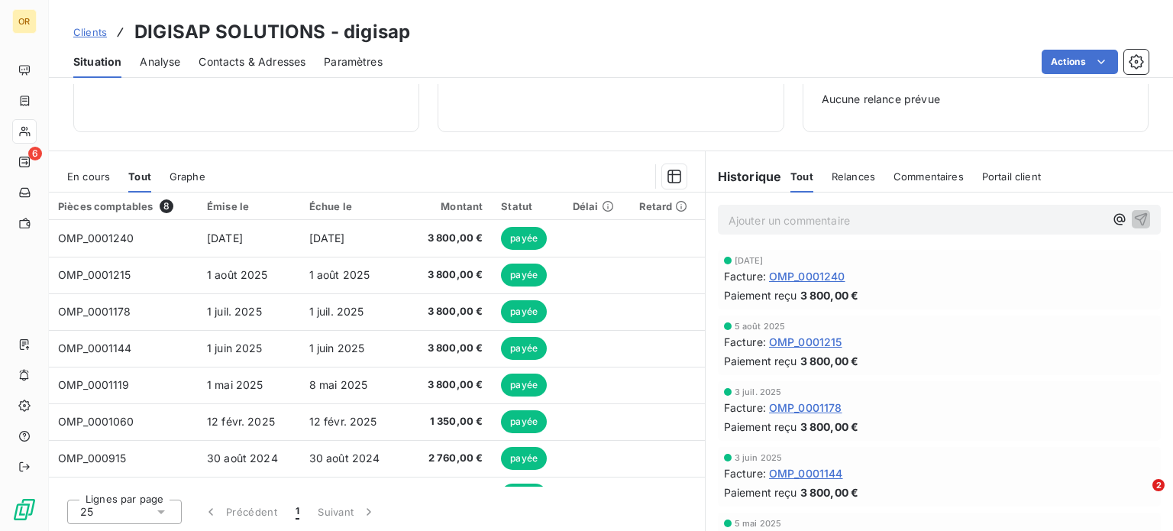
scroll to position [27, 0]
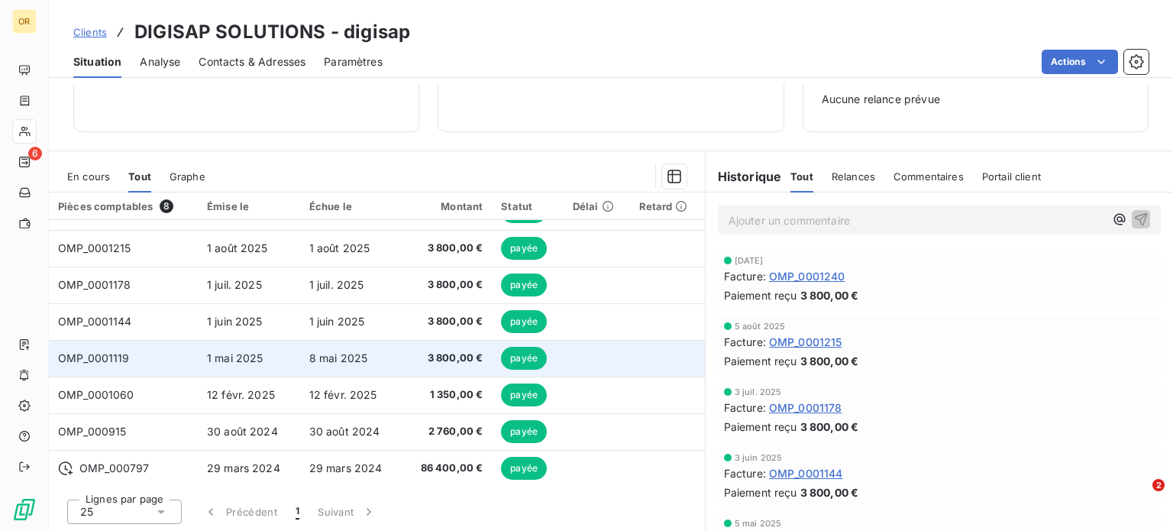
click at [358, 357] on span "8 mai 2025" at bounding box center [338, 357] width 59 height 13
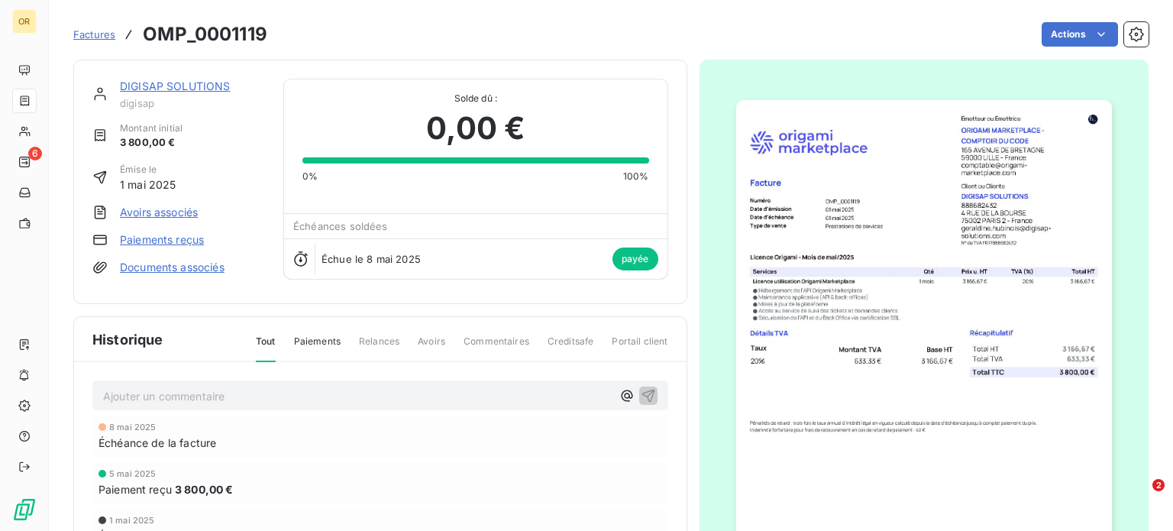
click at [181, 82] on link "DIGISAP SOLUTIONS" at bounding box center [175, 85] width 111 height 13
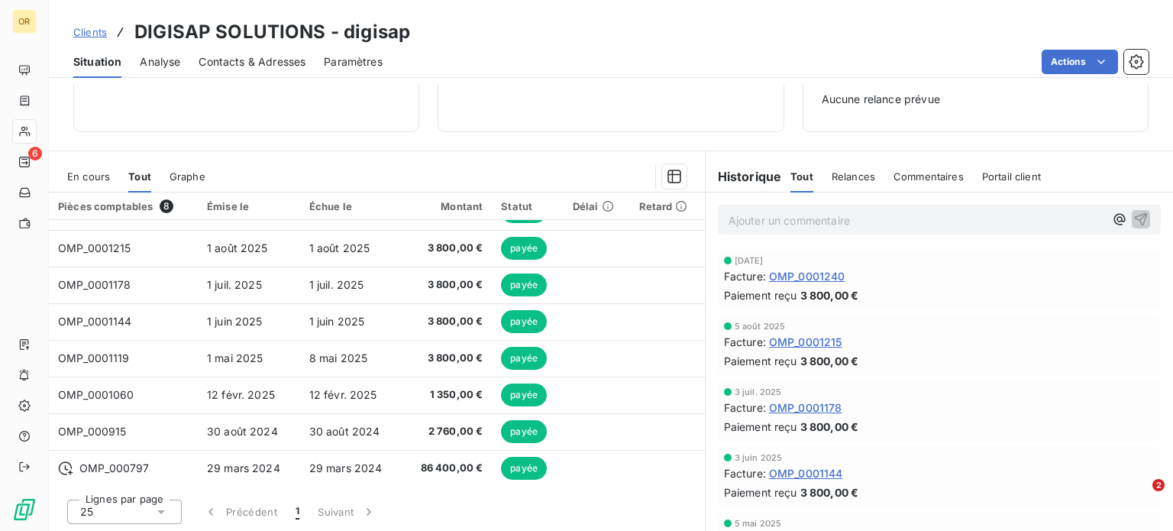
scroll to position [26, 0]
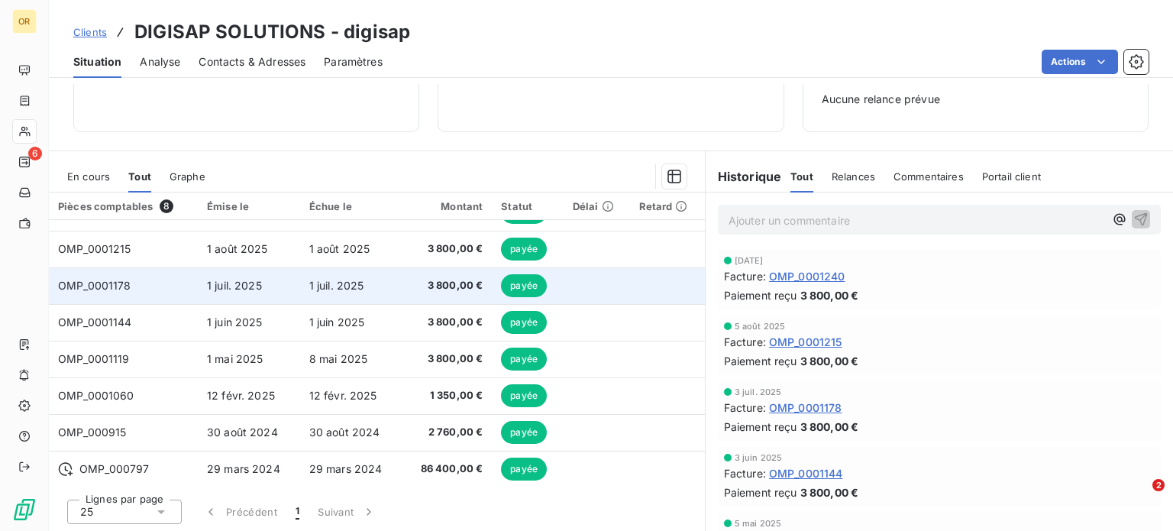
click at [288, 298] on td "1 juil. 2025" at bounding box center [249, 285] width 102 height 37
